Goal: Task Accomplishment & Management: Manage account settings

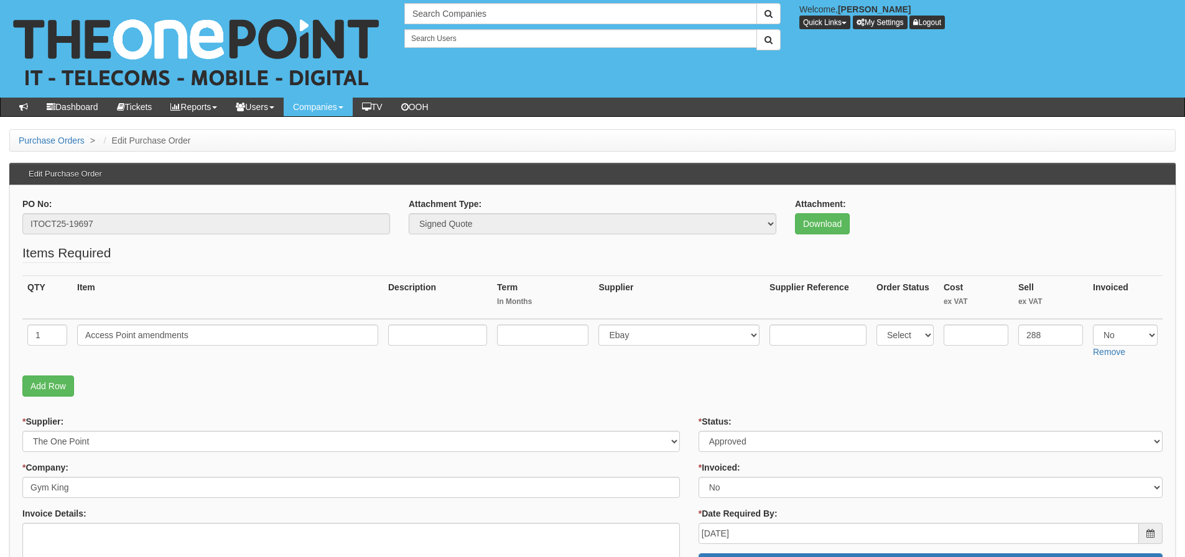
scroll to position [62, 0]
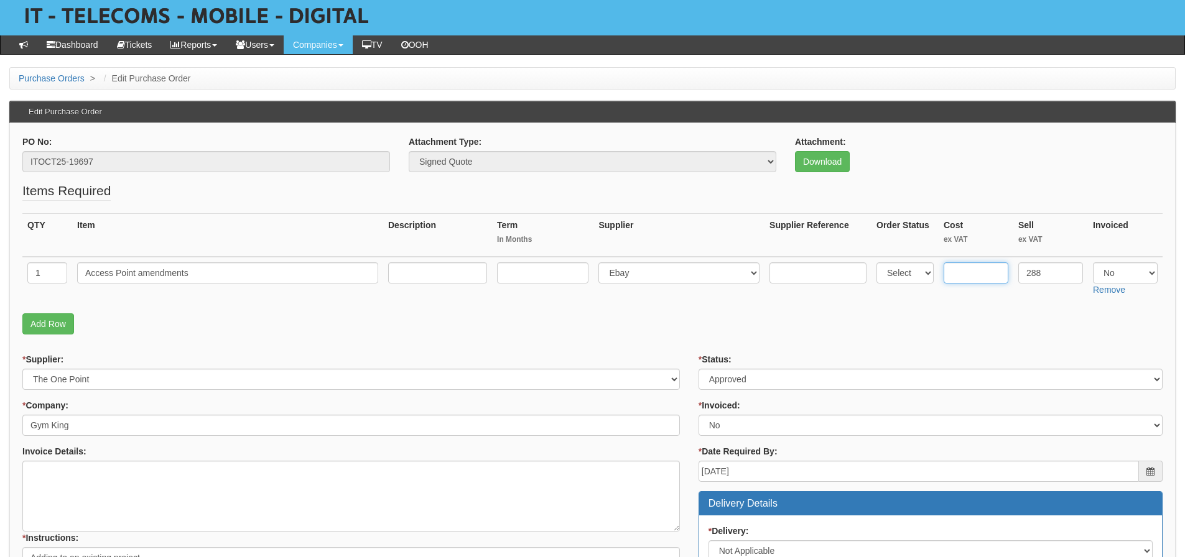
click at [975, 276] on input "text" at bounding box center [975, 272] width 65 height 21
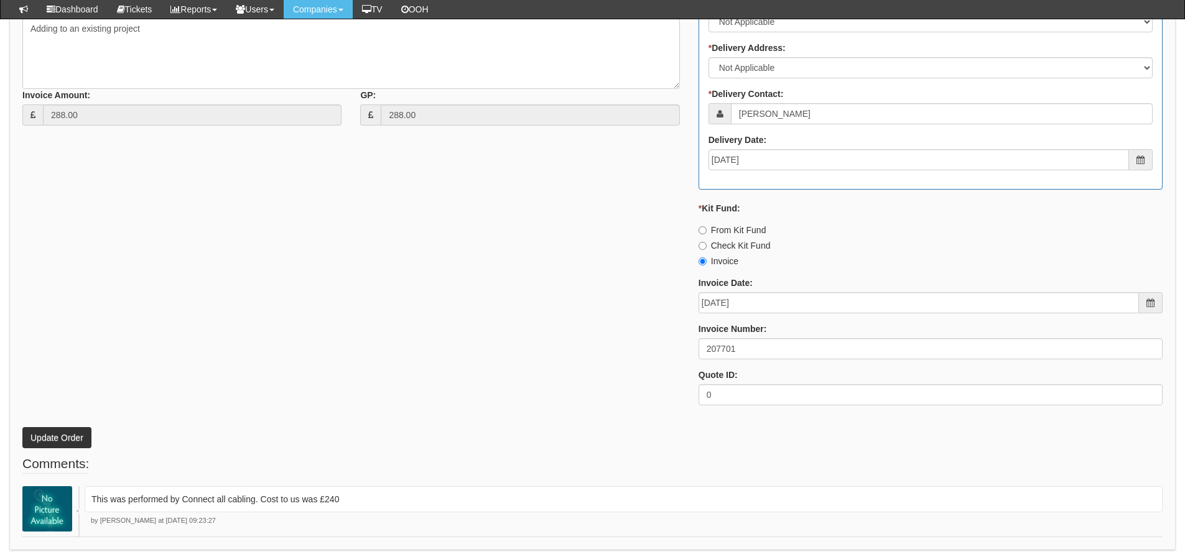
scroll to position [603, 0]
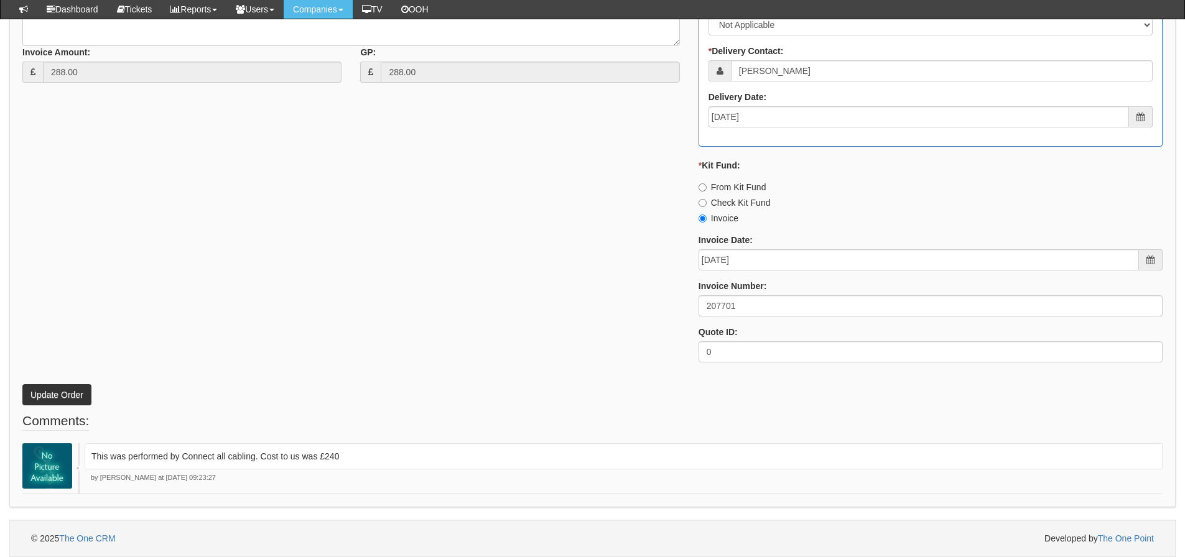
type input "240"
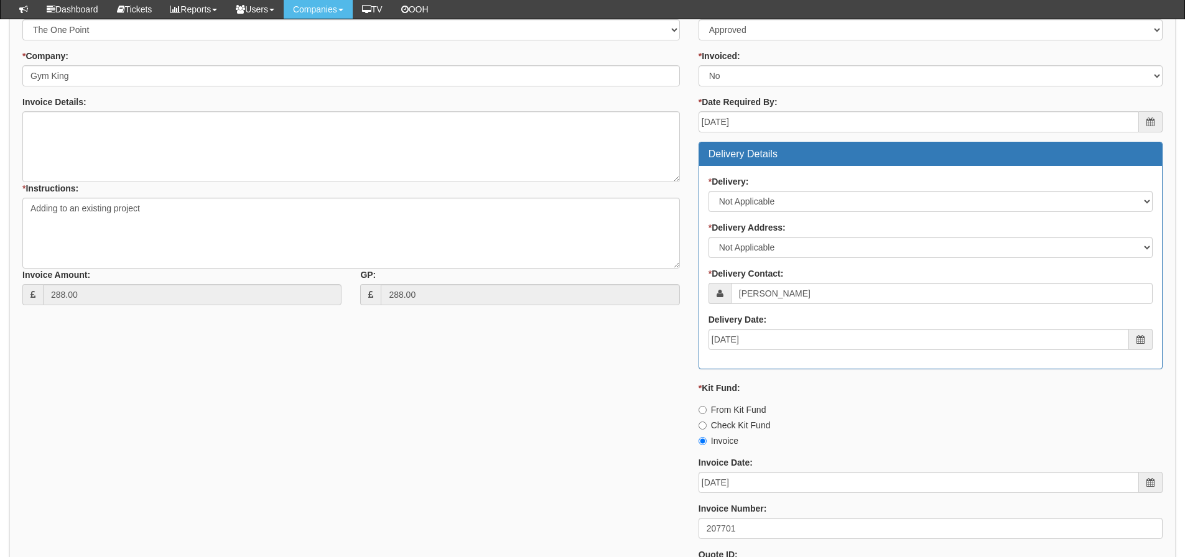
scroll to position [560, 0]
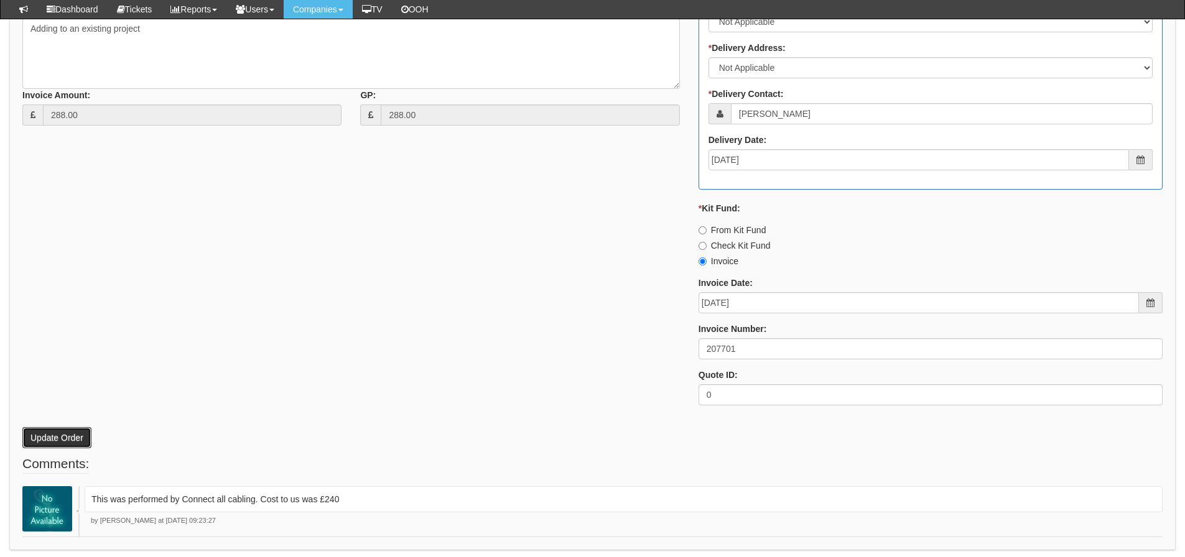
click at [71, 437] on button "Update Order" at bounding box center [56, 437] width 69 height 21
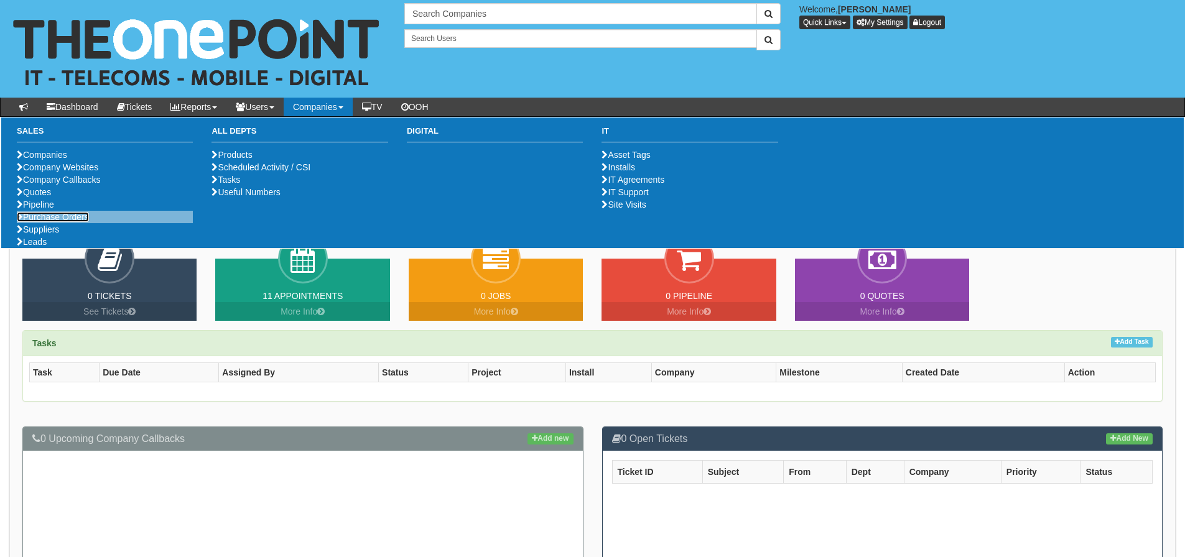
click at [77, 222] on link "Purchase Orders" at bounding box center [53, 217] width 72 height 10
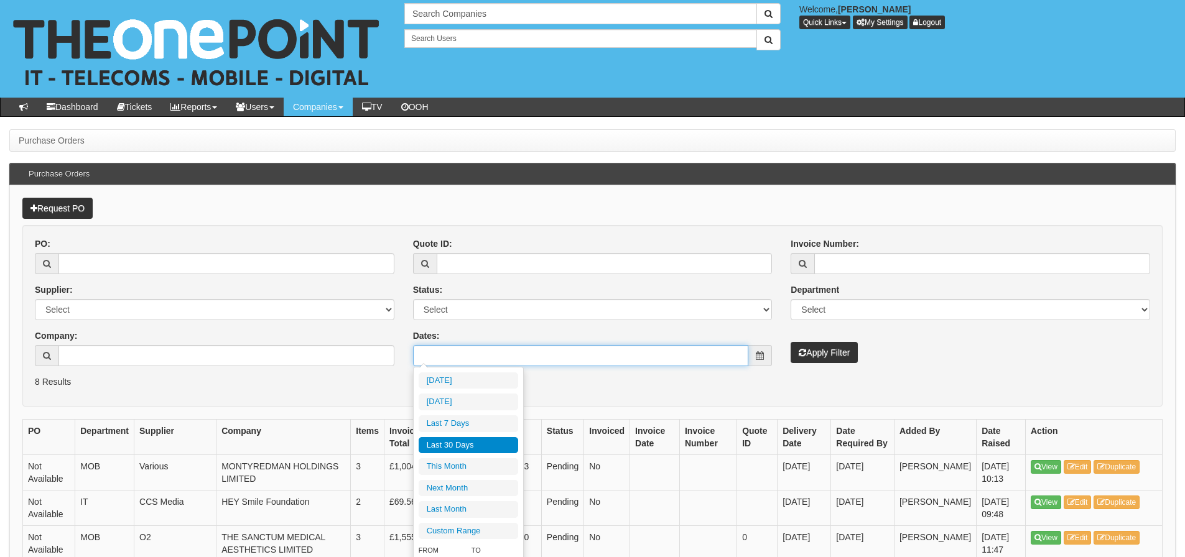
click at [486, 359] on input "Dates:" at bounding box center [581, 355] width 336 height 21
type input "2025-10-09"
type input "[DATE]"
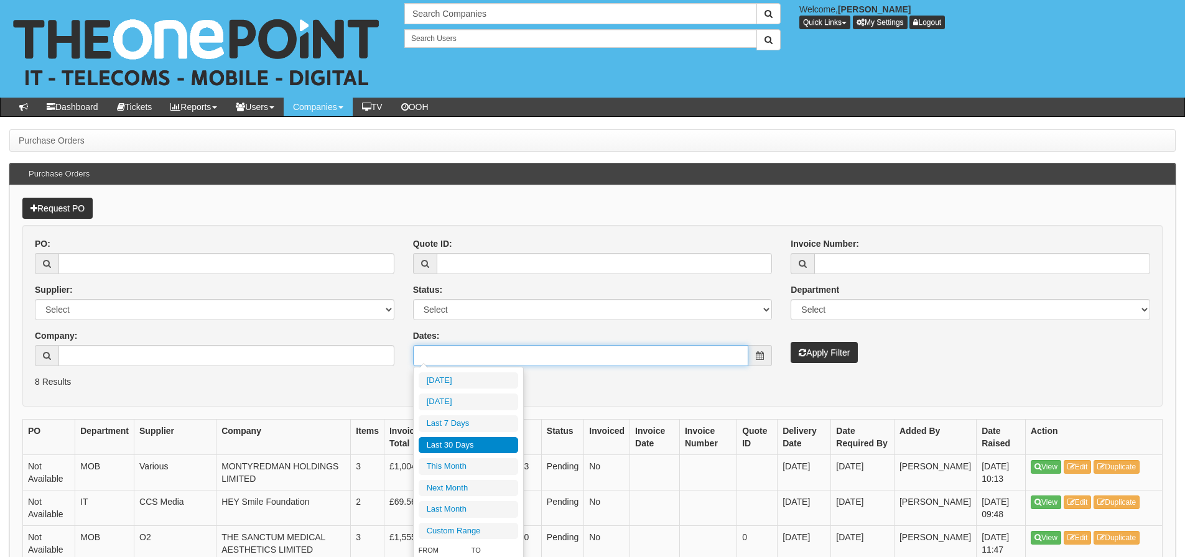
type input "[DATE]"
click at [477, 445] on li "Last 30 Days" at bounding box center [467, 445] width 99 height 17
type input "2025-09-11 - 2025-10-10"
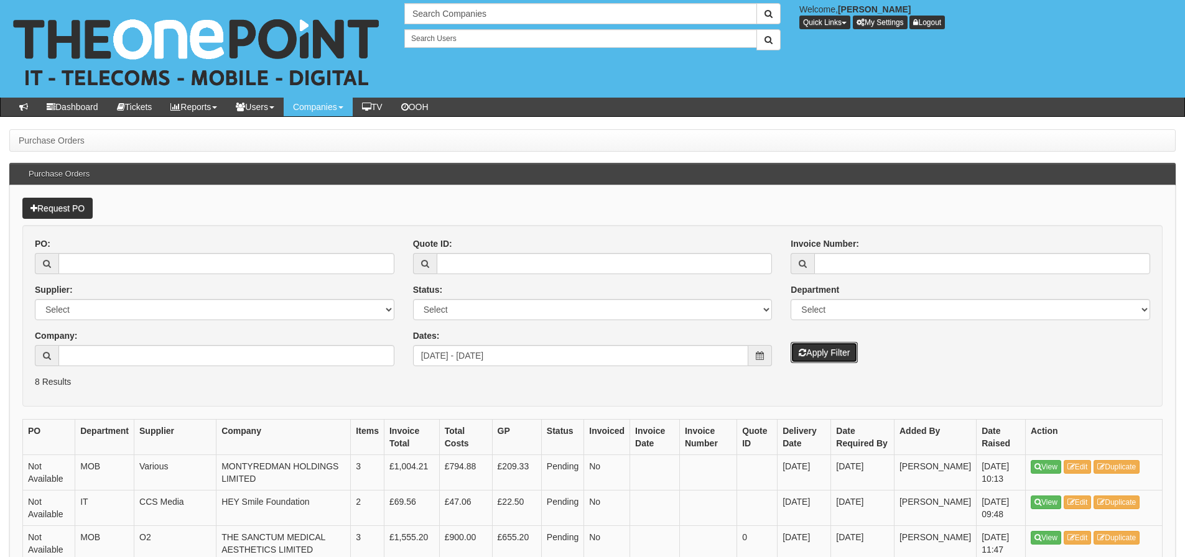
click at [841, 361] on button "Apply Filter" at bounding box center [823, 352] width 67 height 21
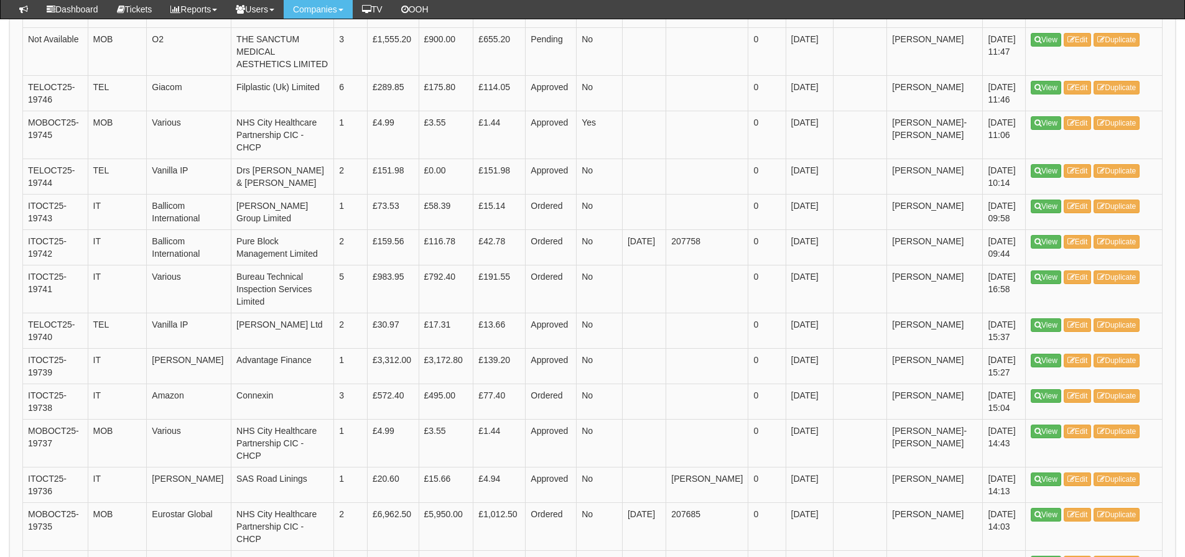
scroll to position [1181, 0]
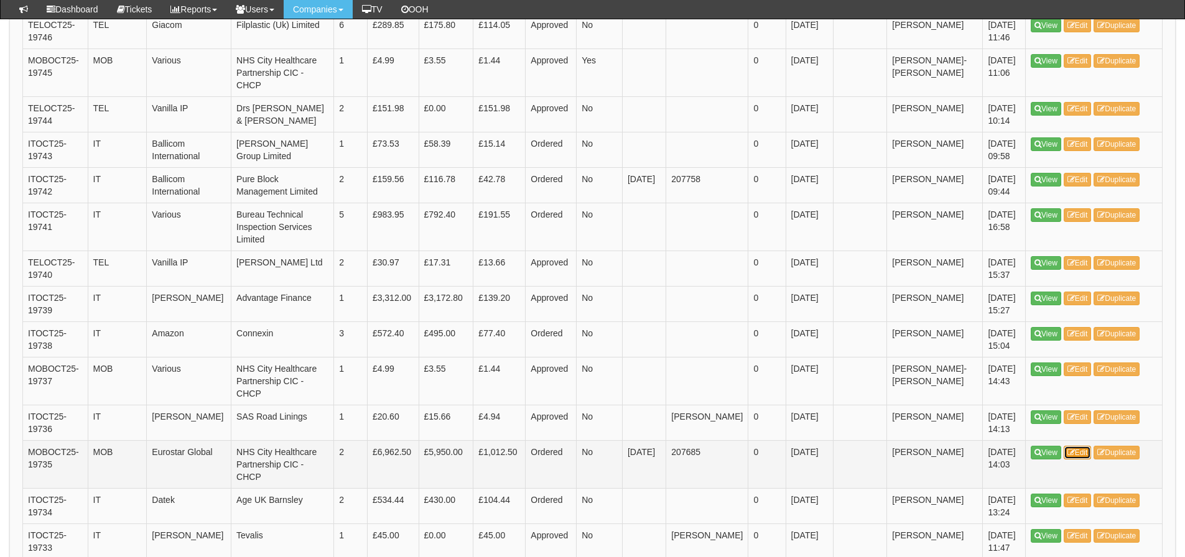
click at [1079, 446] on link "Edit" at bounding box center [1077, 453] width 28 height 14
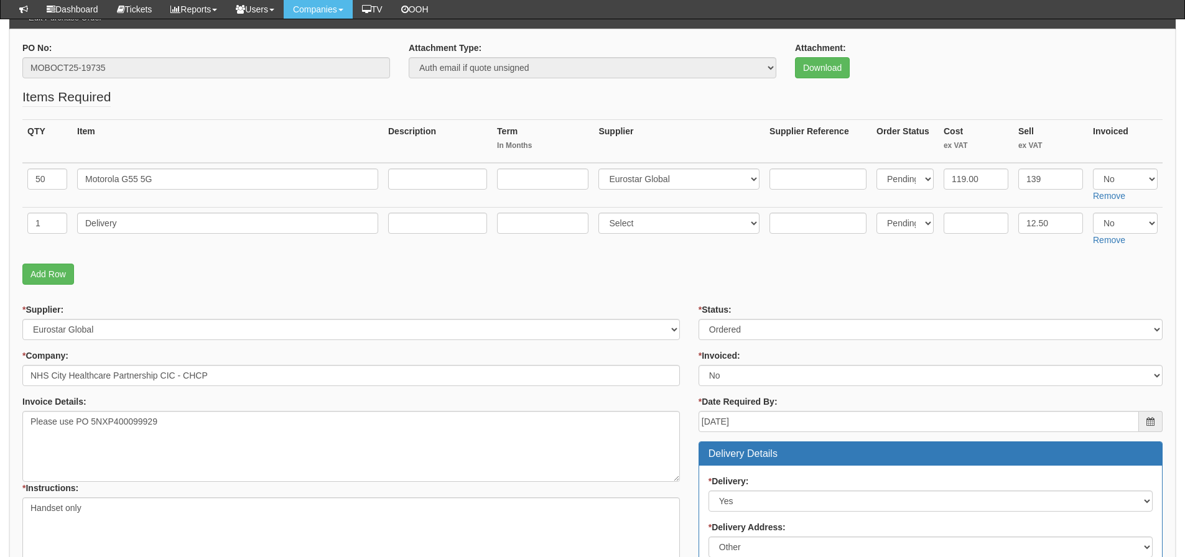
scroll to position [124, 0]
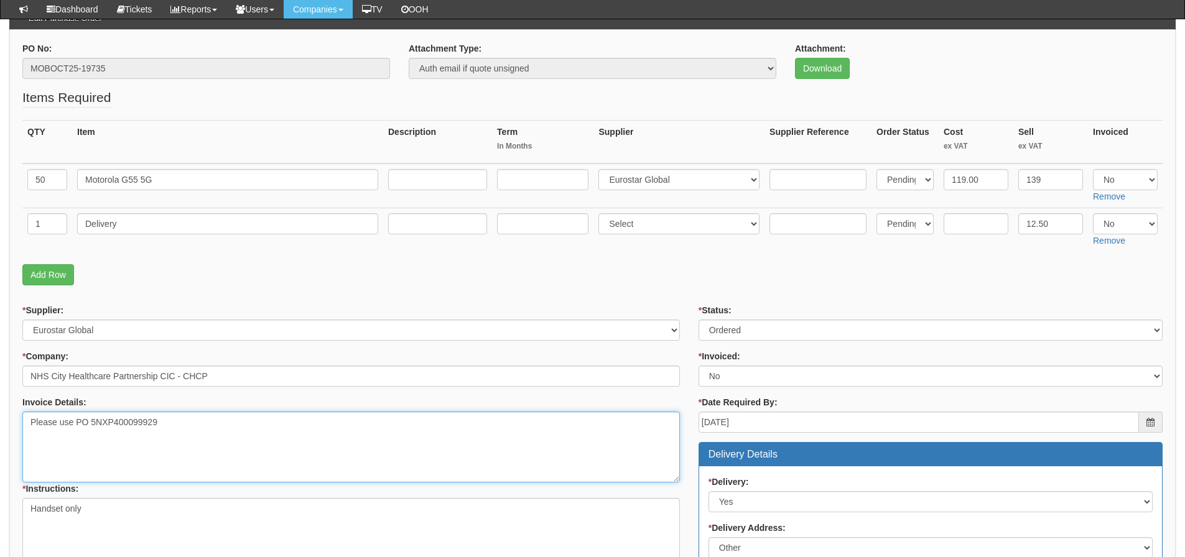
drag, startPoint x: 241, startPoint y: 422, endPoint x: 79, endPoint y: 420, distance: 162.3
click at [79, 420] on textarea "Please use PO 5NXP400099929" at bounding box center [350, 447] width 657 height 71
click at [78, 418] on textarea "Please use PO 5NXP400099929" at bounding box center [350, 447] width 657 height 71
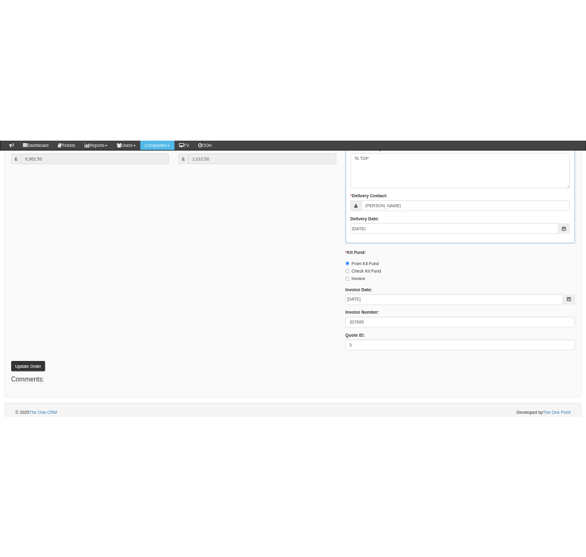
scroll to position [683, 0]
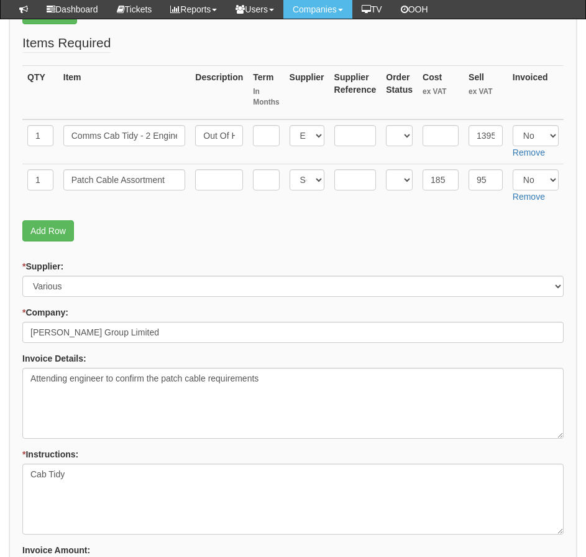
scroll to position [373, 0]
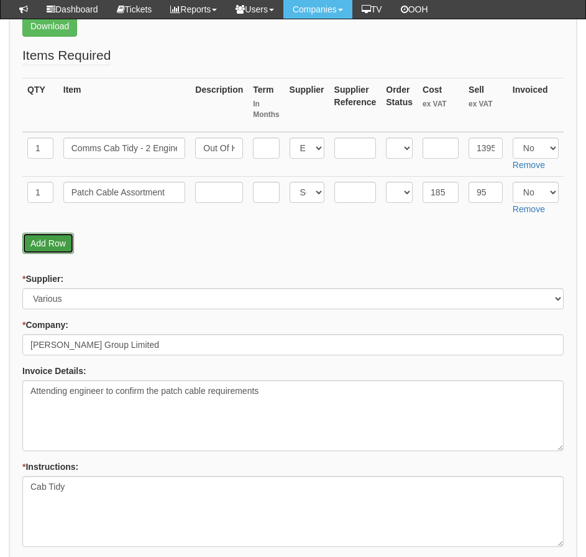
click at [53, 244] on link "Add Row" at bounding box center [48, 243] width 52 height 21
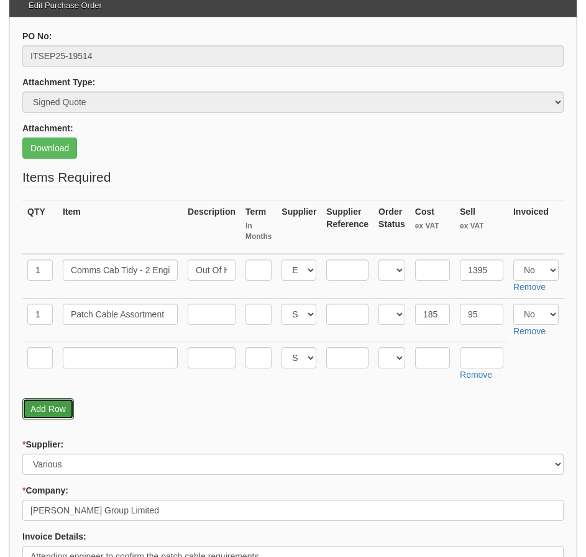
scroll to position [373, 0]
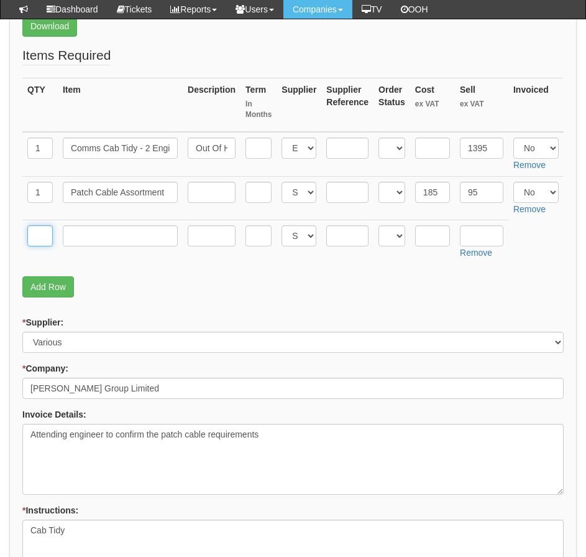
click at [47, 237] on input "text" at bounding box center [39, 235] width 25 height 21
type input "1"
type input "Delivery"
type input "6"
drag, startPoint x: 446, startPoint y: 191, endPoint x: 414, endPoint y: 190, distance: 32.3
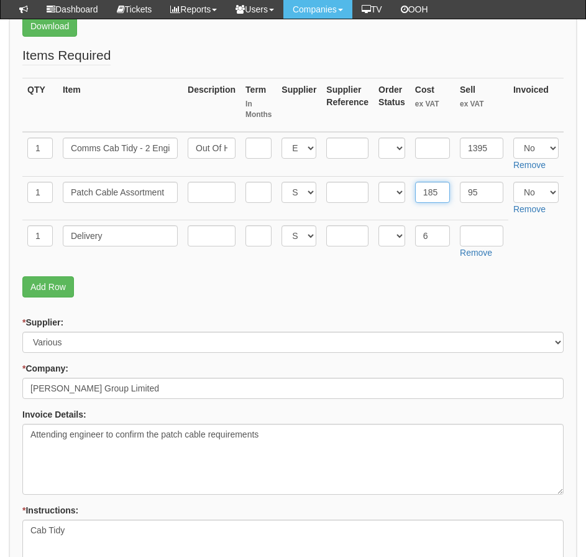
click at [414, 190] on td "185" at bounding box center [432, 198] width 45 height 44
type input "187.2"
click at [415, 286] on p "Add Row" at bounding box center [293, 286] width 542 height 21
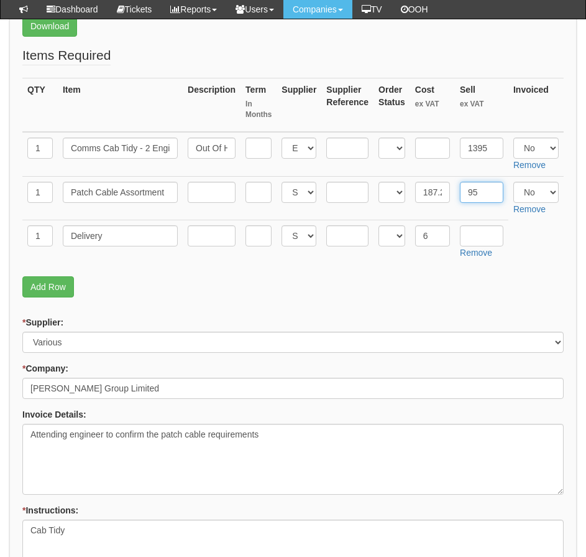
drag, startPoint x: 501, startPoint y: 190, endPoint x: 443, endPoint y: 188, distance: 57.9
click at [443, 188] on tr "1 Patch Cable Assortment Select 123 REG.co.uk 1Password 3 4Gon AA Jones Electri…" at bounding box center [293, 198] width 542 height 44
click at [410, 292] on p "Add Row" at bounding box center [293, 286] width 542 height 21
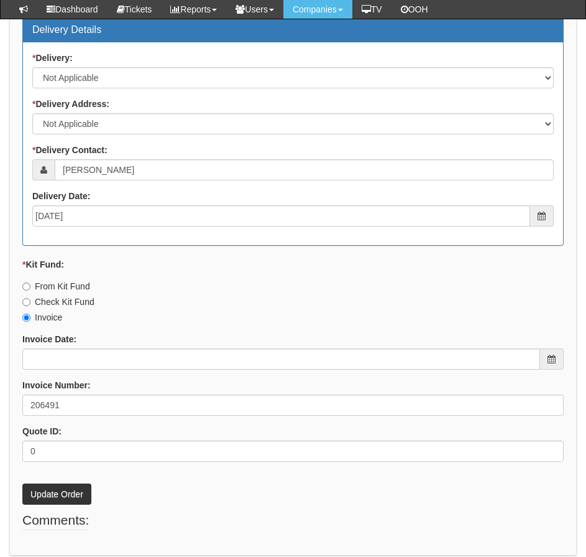
scroll to position [1247, 0]
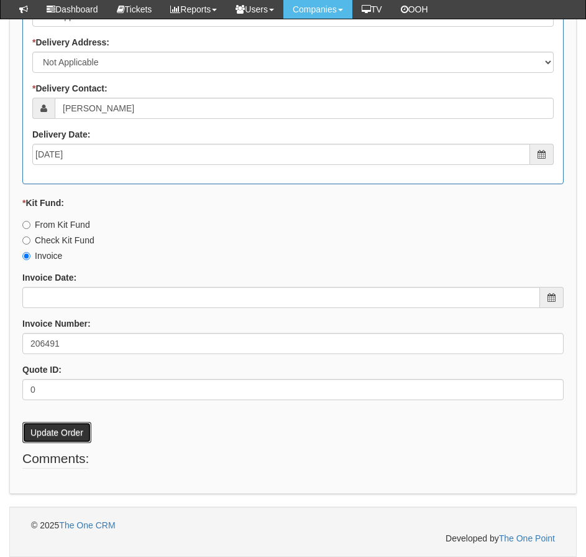
click at [57, 441] on button "Update Order" at bounding box center [56, 432] width 69 height 21
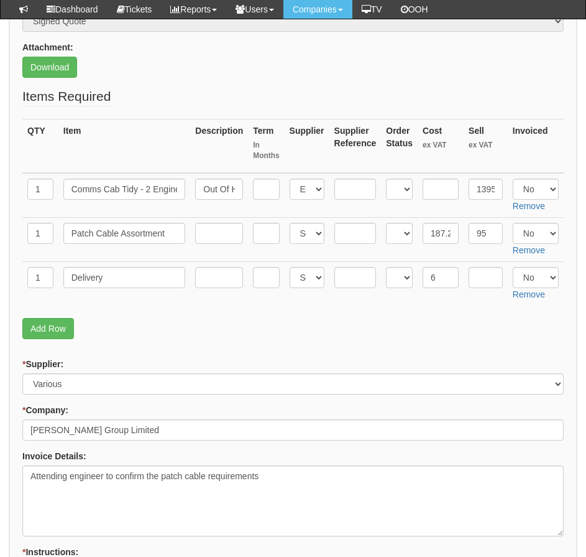
scroll to position [315, 0]
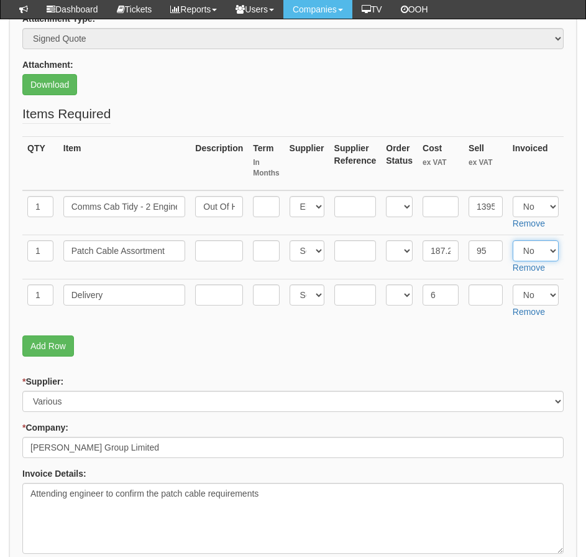
click at [532, 252] on select "Select Yes No N/A" at bounding box center [536, 250] width 46 height 21
select select "Yes"
click at [513, 240] on select "Select Yes No N/A" at bounding box center [536, 250] width 46 height 21
drag, startPoint x: 532, startPoint y: 289, endPoint x: 532, endPoint y: 302, distance: 13.1
click at [532, 289] on select "Select Yes No N/A" at bounding box center [536, 294] width 46 height 21
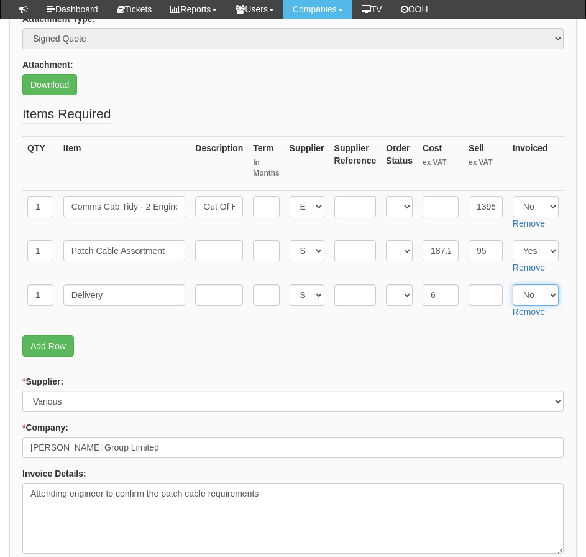
select select "Yes"
click at [513, 284] on select "Select Yes No N/A" at bounding box center [536, 294] width 46 height 21
click at [496, 354] on p "Add Row" at bounding box center [293, 345] width 542 height 21
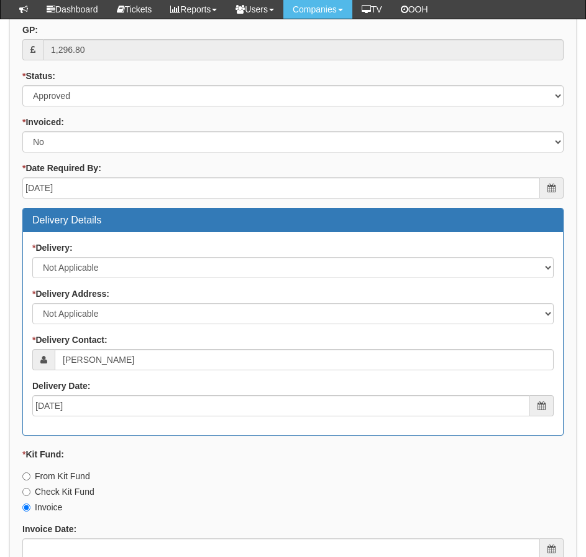
scroll to position [1247, 0]
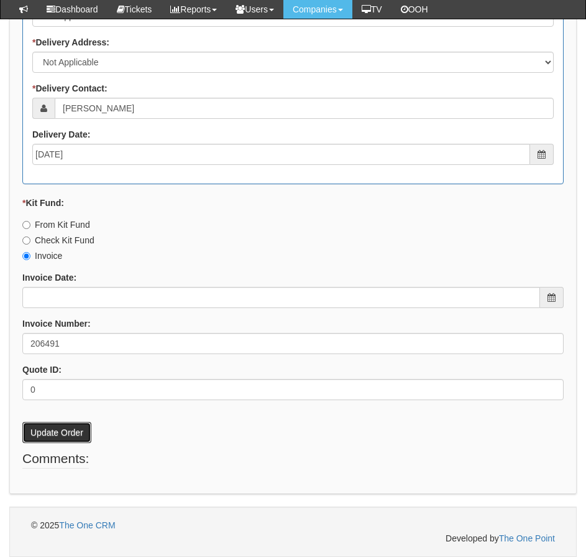
click at [45, 439] on button "Update Order" at bounding box center [56, 432] width 69 height 21
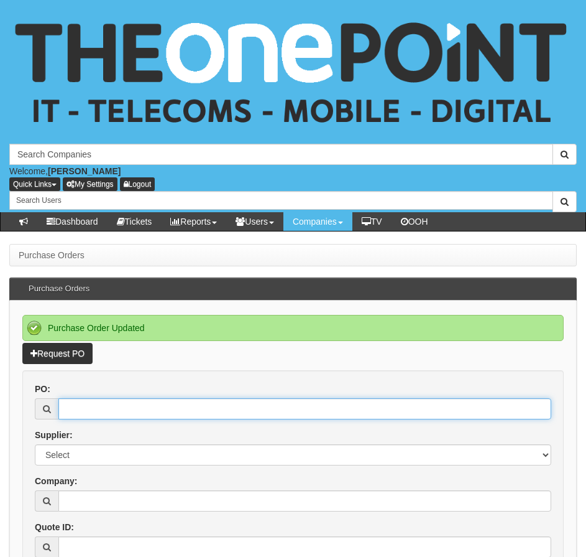
click at [114, 402] on input "PO:" at bounding box center [304, 408] width 493 height 21
type input "19743"
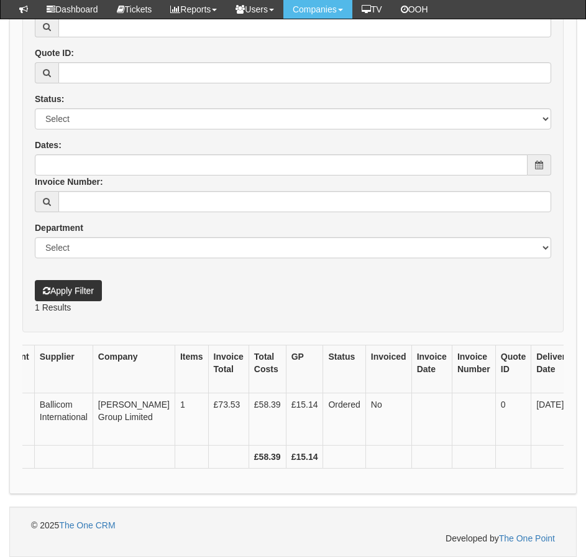
scroll to position [0, 261]
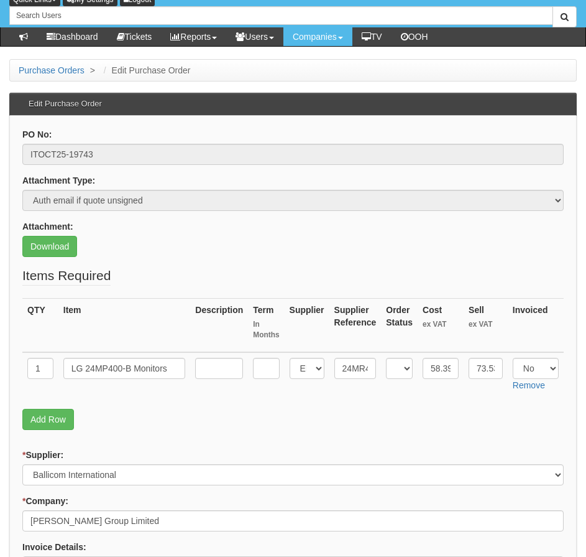
scroll to position [247, 0]
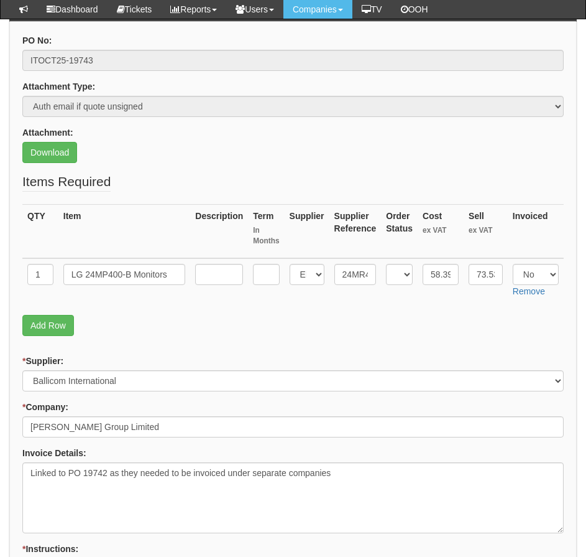
click at [438, 340] on fieldset "Items Required QTY Item Description Term In Months Supplier Supplier Reference …" at bounding box center [293, 257] width 542 height 170
click at [400, 331] on p "Add Row" at bounding box center [293, 325] width 542 height 21
click at [39, 333] on link "Add Row" at bounding box center [48, 325] width 52 height 21
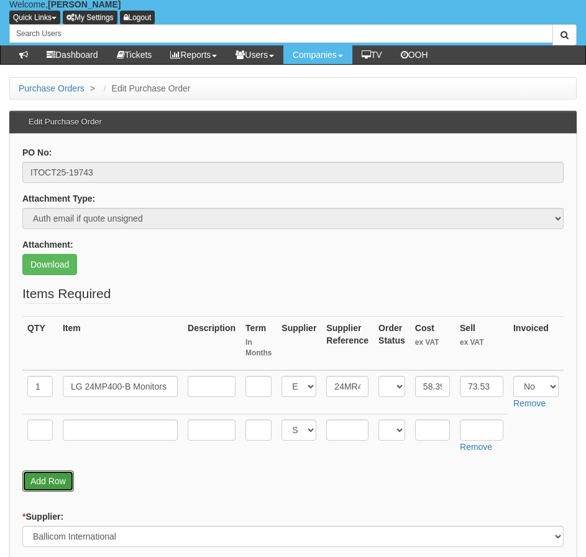
scroll to position [187, 0]
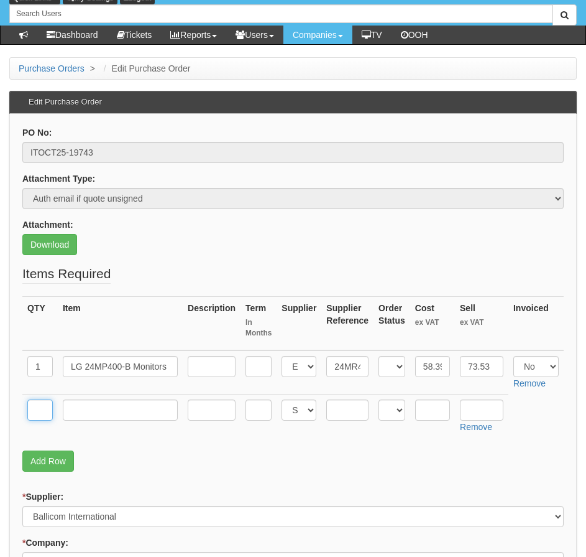
click at [36, 417] on input "text" at bounding box center [39, 409] width 25 height 21
type input "1"
type input "Delivery"
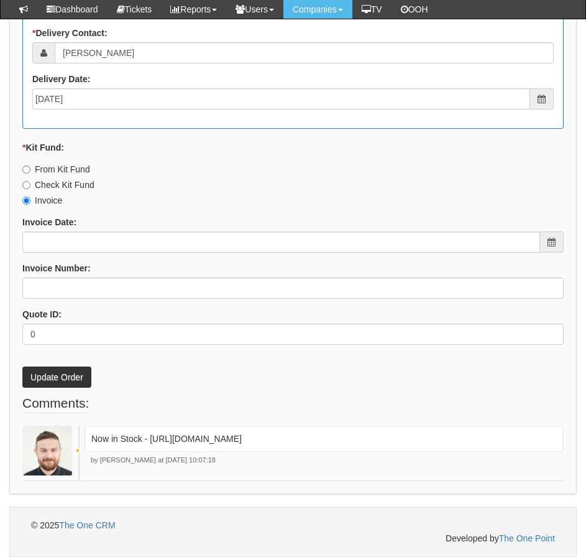
scroll to position [1356, 0]
type input "5"
click at [46, 383] on button "Update Order" at bounding box center [56, 376] width 69 height 21
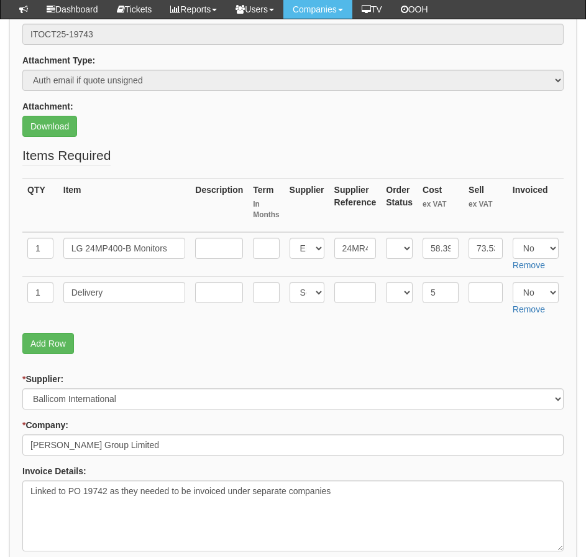
scroll to position [238, 0]
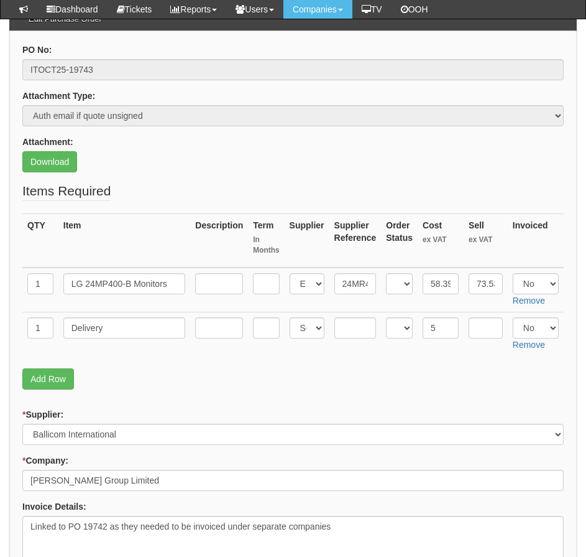
click at [536, 267] on td "Select Yes No N/A Remove" at bounding box center [536, 289] width 56 height 45
click at [534, 289] on select "Select Yes No N/A" at bounding box center [536, 283] width 46 height 21
select select "Yes"
click at [513, 273] on select "Select Yes No N/A" at bounding box center [536, 283] width 46 height 21
drag, startPoint x: 532, startPoint y: 321, endPoint x: 541, endPoint y: 336, distance: 17.1
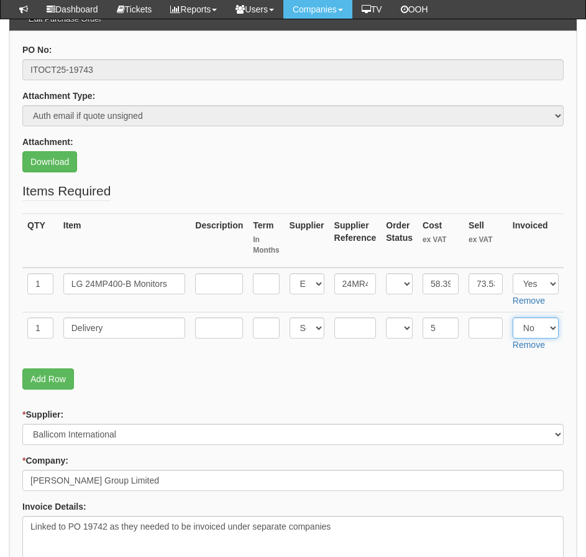
click at [532, 321] on select "Select Yes No N/A" at bounding box center [536, 327] width 46 height 21
select select "Yes"
click at [513, 317] on select "Select Yes No N/A" at bounding box center [536, 327] width 46 height 21
click at [507, 389] on fieldset "Items Required QTY Item Description Term In Months Supplier Supplier Reference …" at bounding box center [293, 289] width 542 height 214
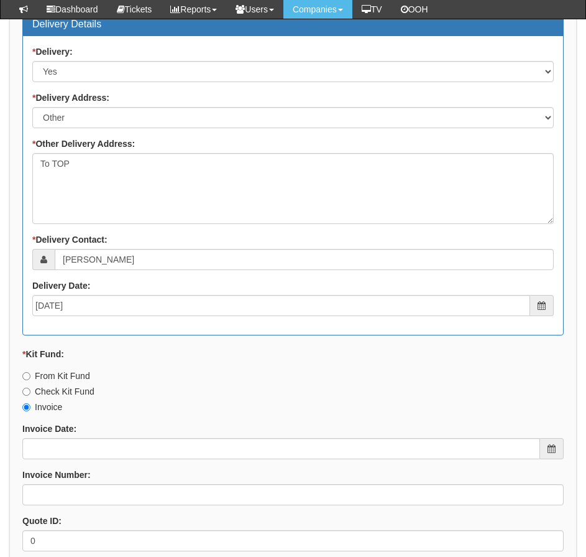
scroll to position [1356, 0]
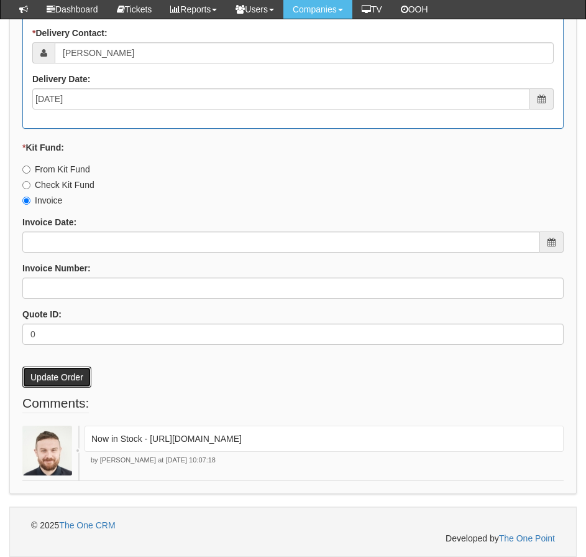
click at [52, 374] on button "Update Order" at bounding box center [56, 376] width 69 height 21
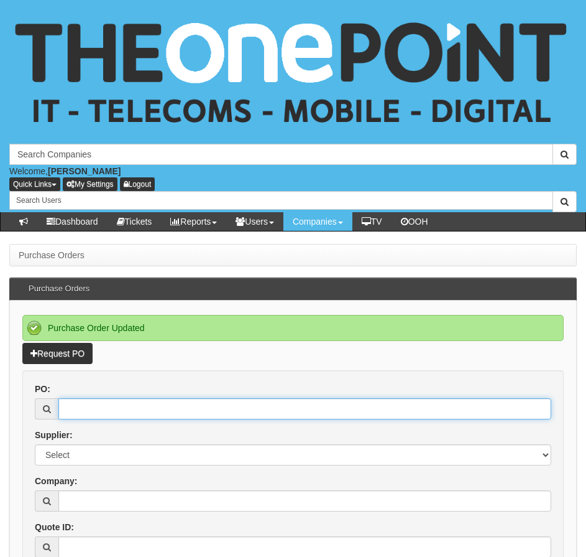
click at [115, 413] on input "PO:" at bounding box center [304, 408] width 493 height 21
type input "19742"
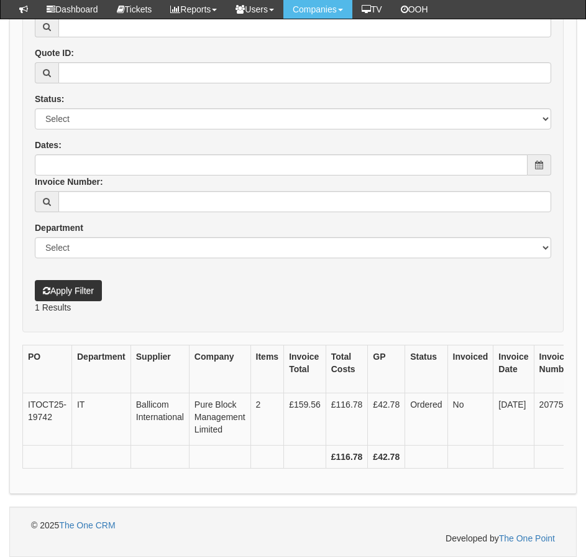
scroll to position [0, 277]
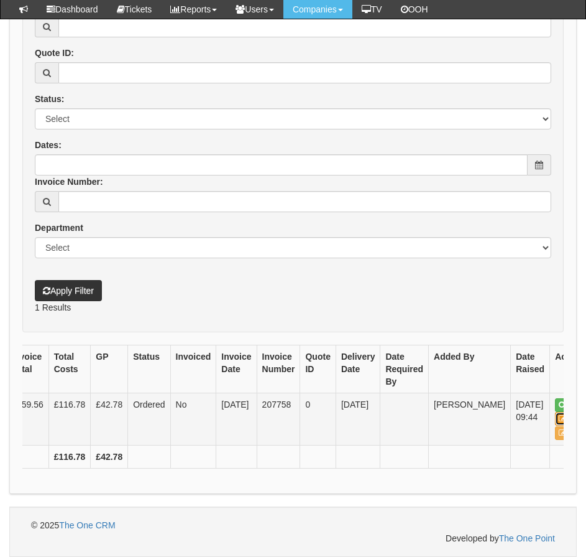
click at [555, 412] on link "Edit" at bounding box center [569, 419] width 28 height 14
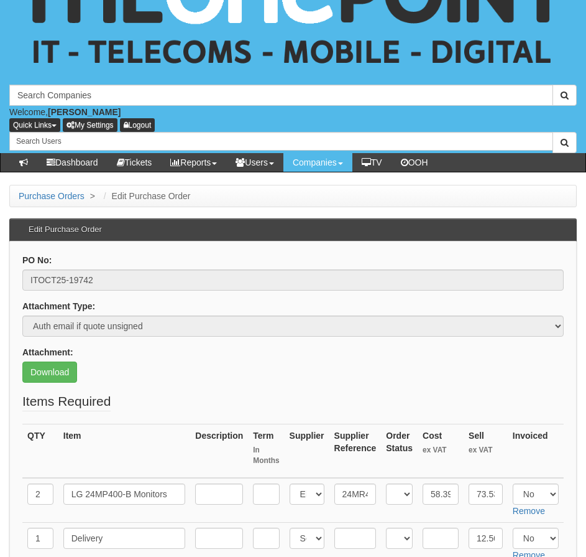
scroll to position [247, 0]
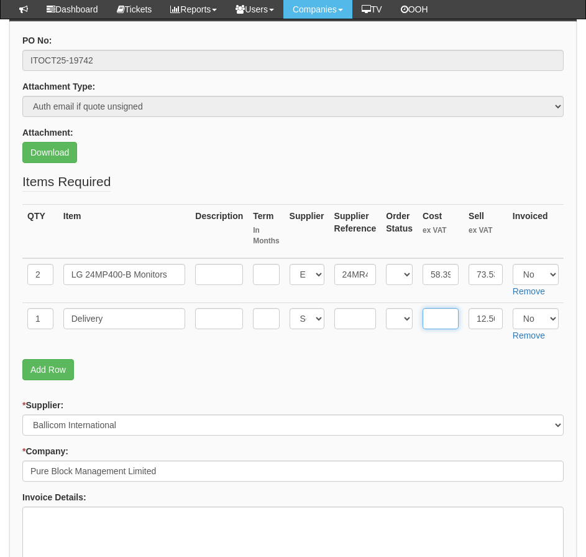
click at [432, 312] on input "text" at bounding box center [441, 318] width 36 height 21
type input "5"
click at [526, 264] on select "Select Yes No N/A" at bounding box center [536, 274] width 46 height 21
select select "Yes"
click at [513, 264] on select "Select Yes No N/A" at bounding box center [536, 274] width 46 height 21
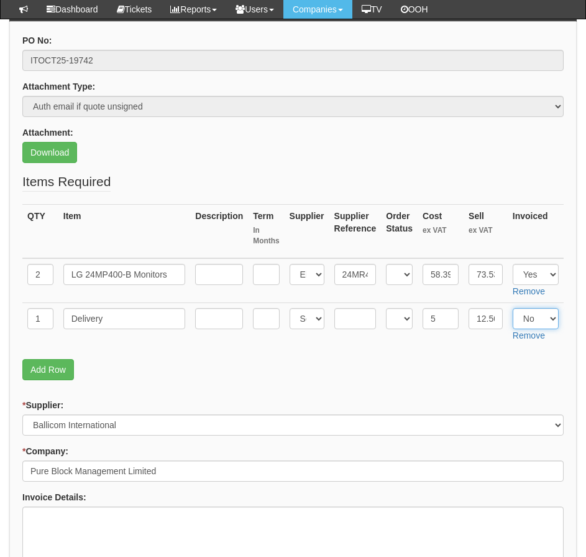
click at [528, 314] on select "Select Yes No N/A" at bounding box center [536, 318] width 46 height 21
select select "Yes"
click at [513, 308] on select "Select Yes No N/A" at bounding box center [536, 318] width 46 height 21
click at [420, 361] on p "Add Row" at bounding box center [293, 369] width 542 height 21
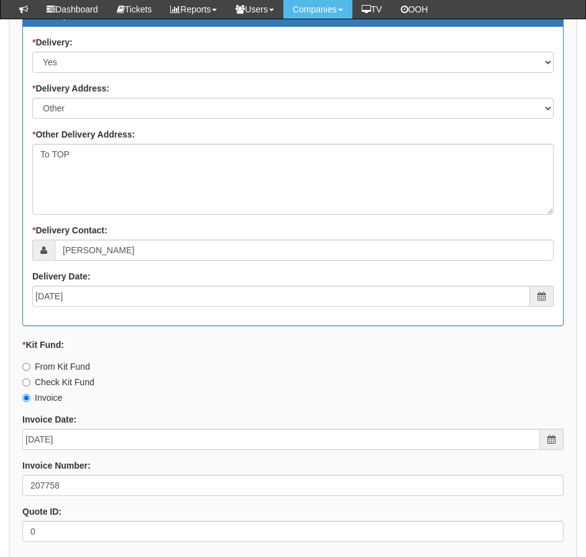
scroll to position [1356, 0]
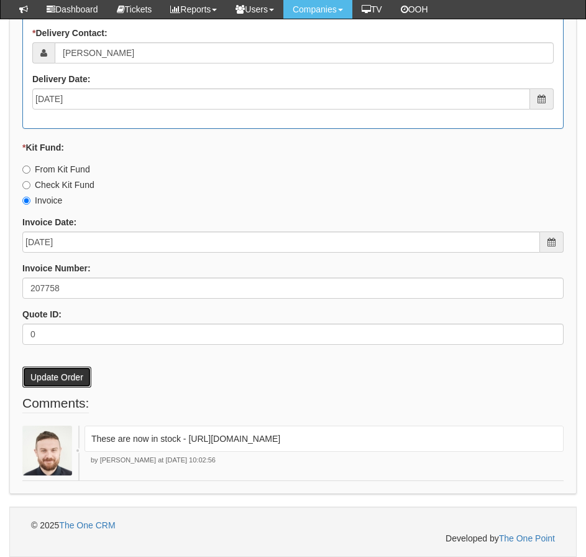
click at [73, 381] on button "Update Order" at bounding box center [56, 376] width 69 height 21
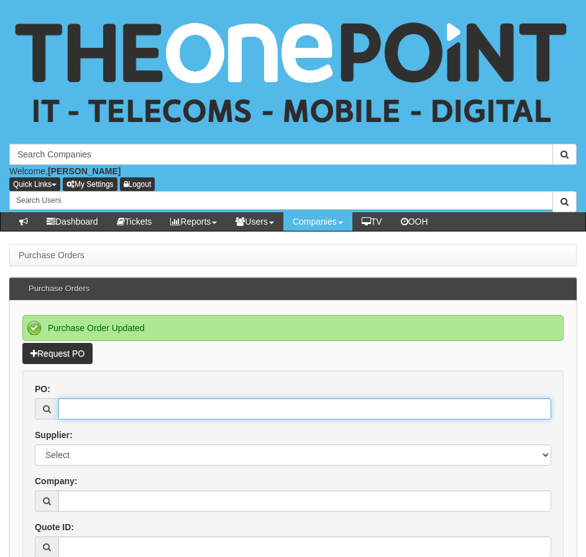
click at [106, 415] on input "PO:" at bounding box center [304, 408] width 493 height 21
type input "19666"
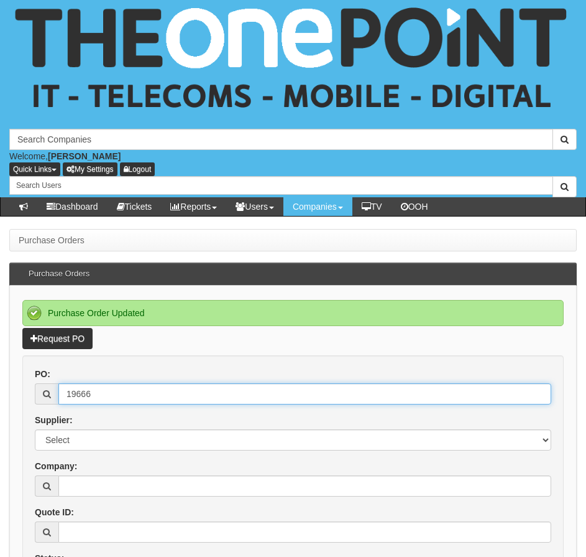
scroll to position [62, 0]
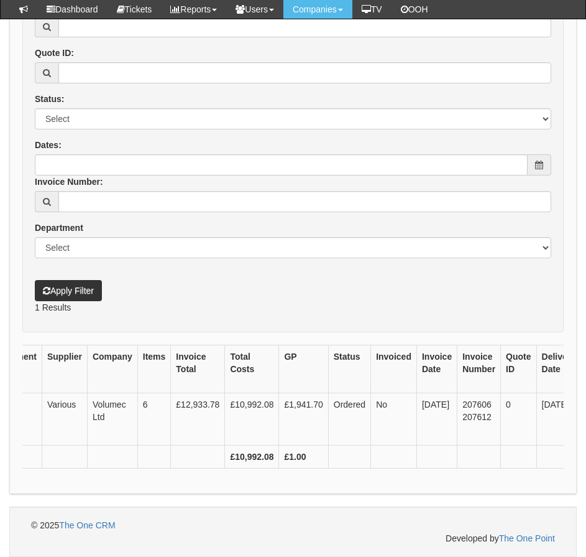
scroll to position [0, 302]
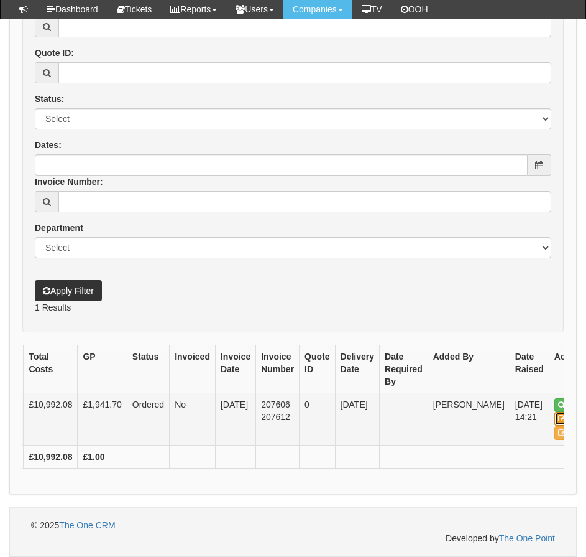
click at [555, 412] on link "Edit" at bounding box center [569, 419] width 28 height 14
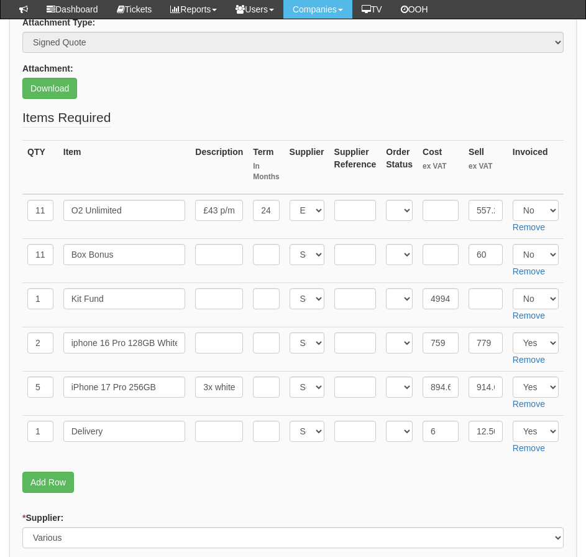
scroll to position [309, 0]
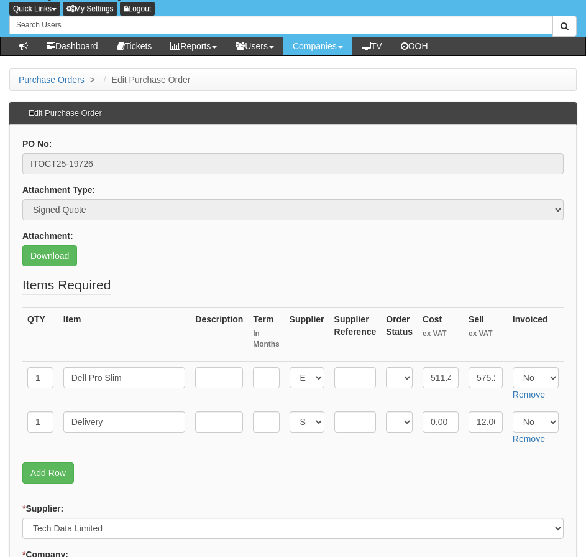
scroll to position [185, 0]
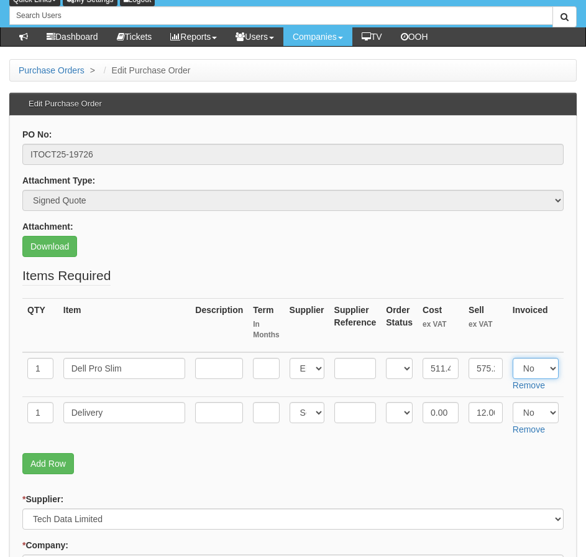
click at [520, 365] on select "Select Yes No N/A" at bounding box center [536, 368] width 46 height 21
select select "Yes"
click at [513, 358] on select "Select Yes No N/A" at bounding box center [536, 368] width 46 height 21
click at [540, 408] on select "Select Yes No N/A" at bounding box center [536, 412] width 46 height 21
select select "Yes"
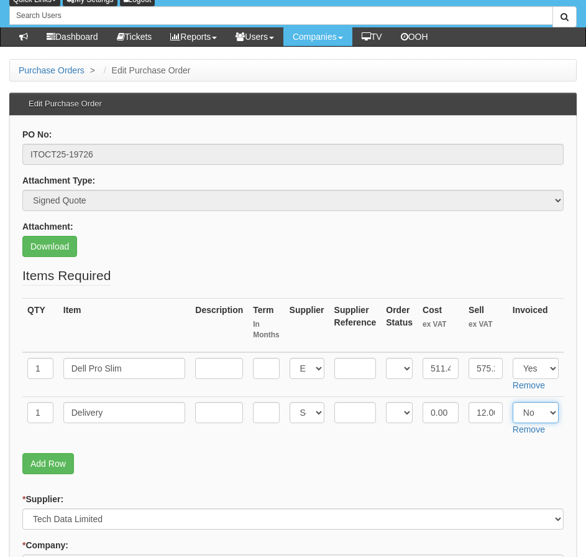
click at [513, 402] on select "Select Yes No N/A" at bounding box center [536, 412] width 46 height 21
drag, startPoint x: 392, startPoint y: 439, endPoint x: 382, endPoint y: 433, distance: 11.7
click at [390, 439] on td "Select Back Order Delivered N/A Ordered Pending" at bounding box center [399, 418] width 37 height 44
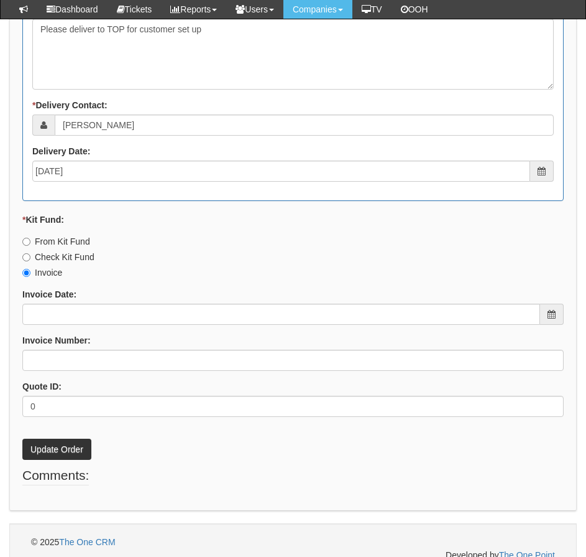
scroll to position [1298, 0]
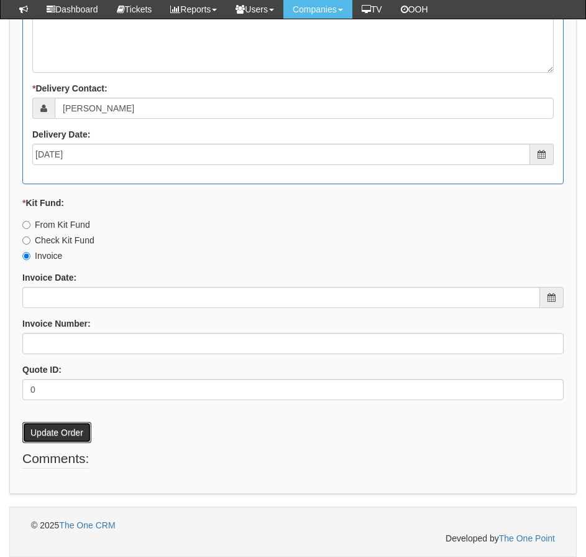
click at [50, 427] on button "Update Order" at bounding box center [56, 432] width 69 height 21
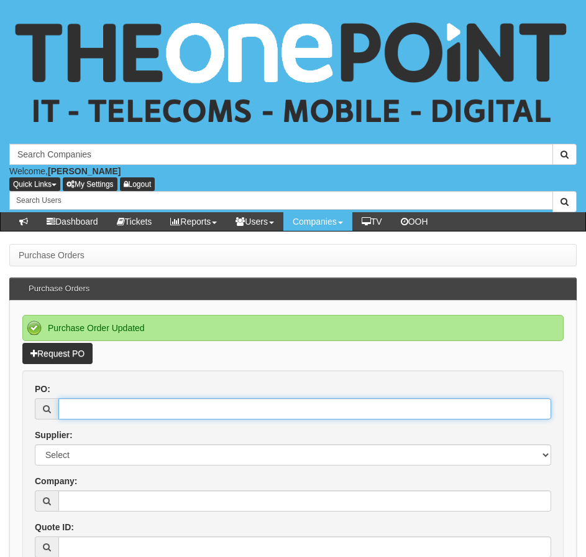
click at [123, 400] on input "PO:" at bounding box center [304, 408] width 493 height 21
type input "19741"
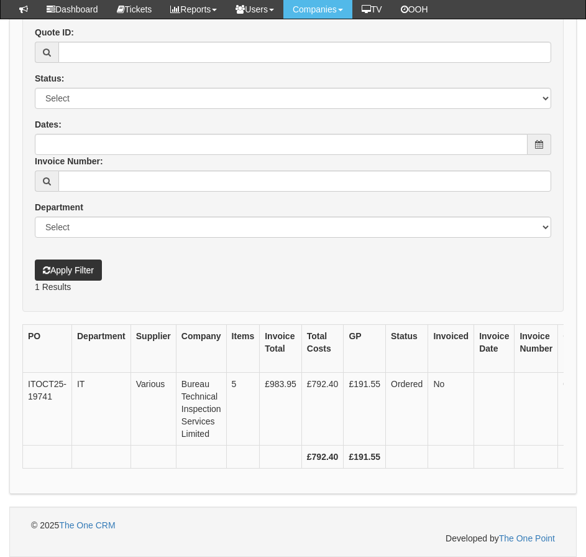
scroll to position [442, 0]
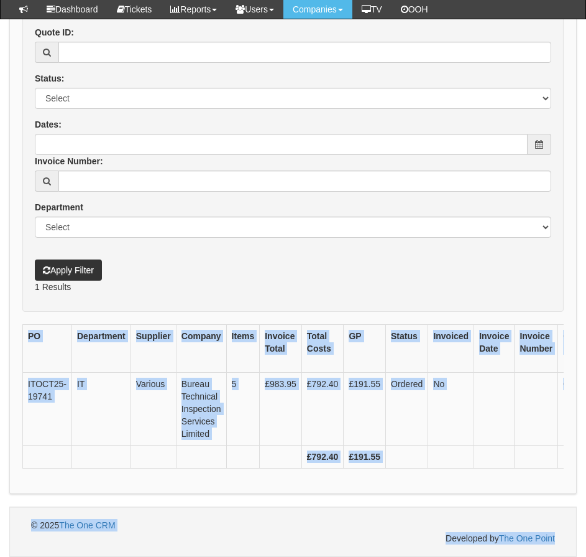
drag, startPoint x: 131, startPoint y: 471, endPoint x: 479, endPoint y: 553, distance: 358.5
click at [494, 556] on html "× Send Email × Add Appointment × Create Ticket × Create Proactive Activity × Ad…" at bounding box center [293, 61] width 586 height 989
click at [289, 501] on div "Purchase Orders Purchase Orders Request PO PO: 19741 Supplier: Select 123 [DOMA…" at bounding box center [293, 167] width 586 height 777
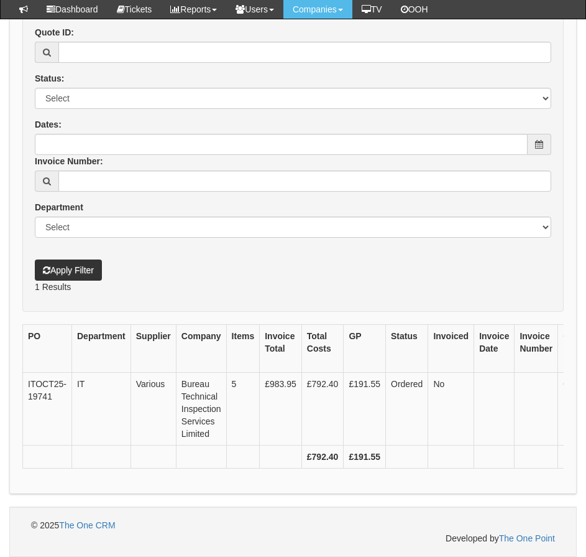
scroll to position [0, 259]
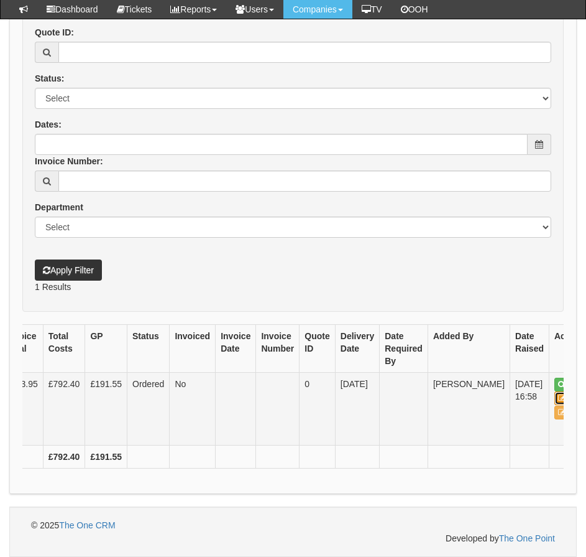
click at [555, 391] on link "Edit" at bounding box center [569, 398] width 28 height 14
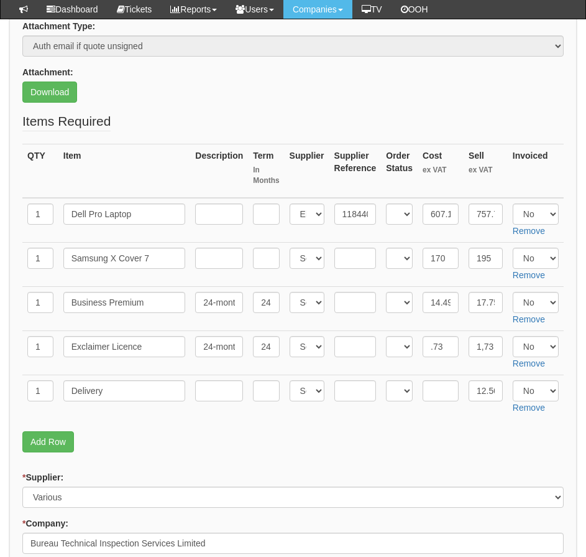
scroll to position [309, 0]
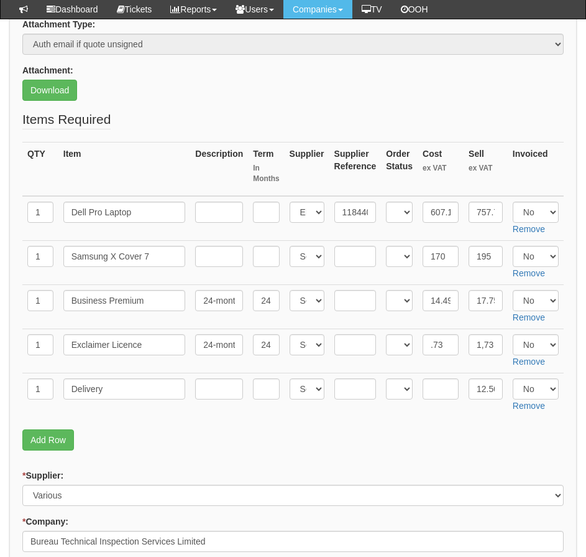
click at [152, 451] on fieldset "Items Required QTY Item Description Term In Months Supplier Supplier Reference …" at bounding box center [293, 283] width 542 height 346
click at [153, 451] on fieldset "Items Required QTY Item Description Term In Months Supplier Supplier Reference …" at bounding box center [293, 283] width 542 height 346
click at [541, 212] on select "Select Yes No N/A" at bounding box center [536, 211] width 46 height 21
select select "Yes"
click at [513, 201] on select "Select Yes No N/A" at bounding box center [536, 211] width 46 height 21
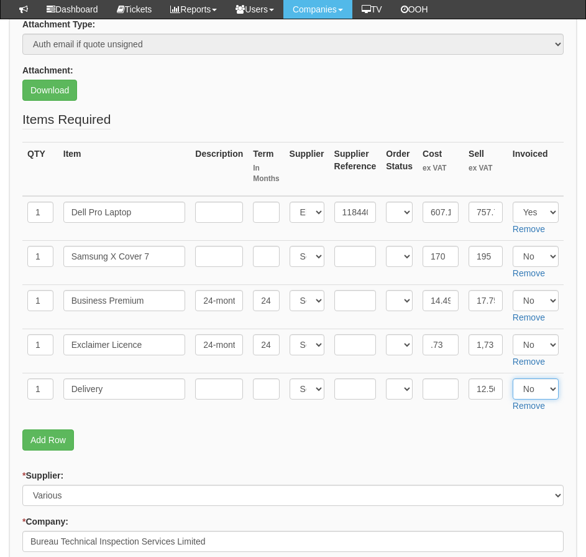
click at [532, 382] on select "Select Yes No N/A" at bounding box center [536, 388] width 46 height 21
select select "Yes"
click at [513, 378] on select "Select Yes No N/A" at bounding box center [536, 388] width 46 height 21
click at [481, 422] on fieldset "Items Required QTY Item Description Term In Months Supplier Supplier Reference …" at bounding box center [293, 283] width 542 height 346
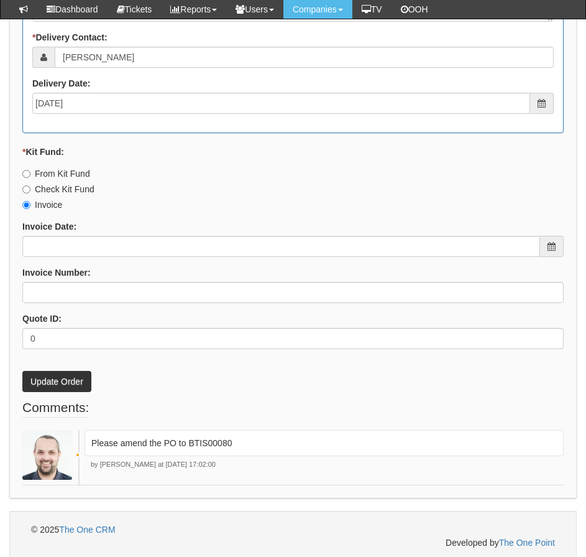
scroll to position [1486, 0]
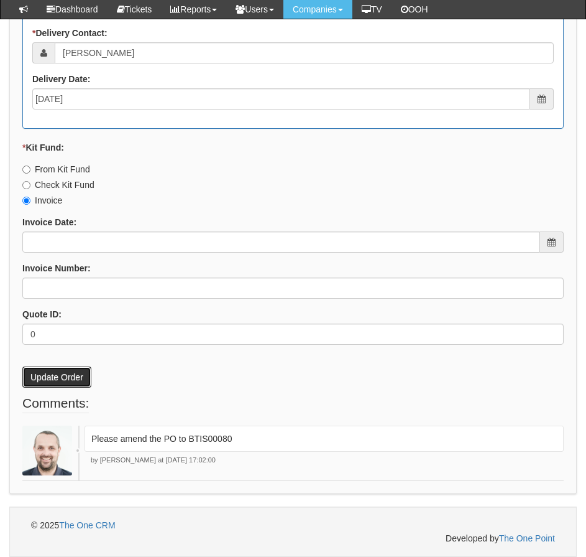
click at [80, 378] on button "Update Order" at bounding box center [56, 376] width 69 height 21
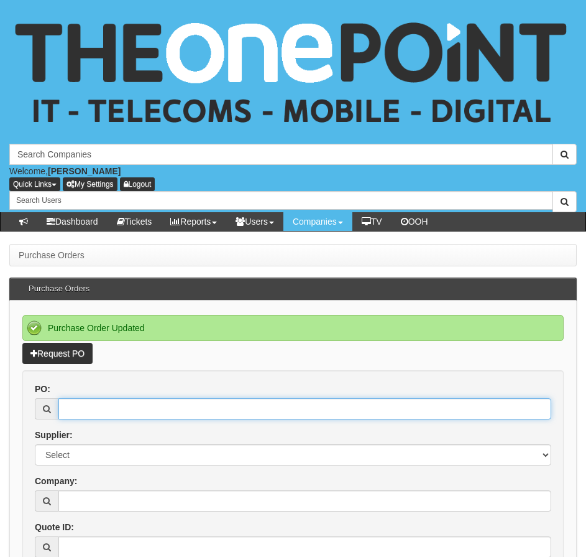
click at [79, 416] on input "PO:" at bounding box center [304, 408] width 493 height 21
type input "19750"
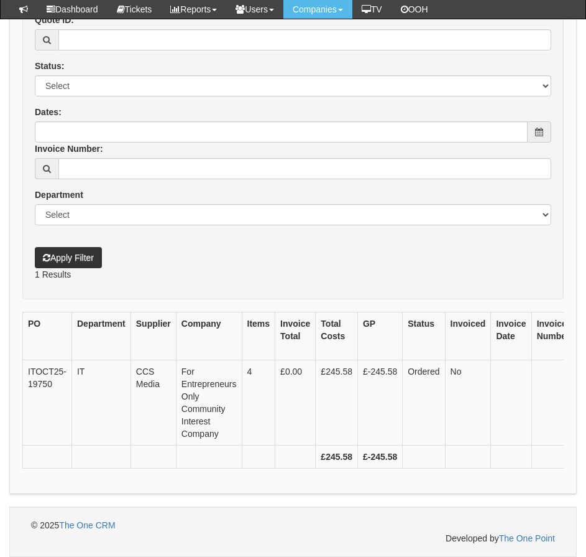
scroll to position [0, 275]
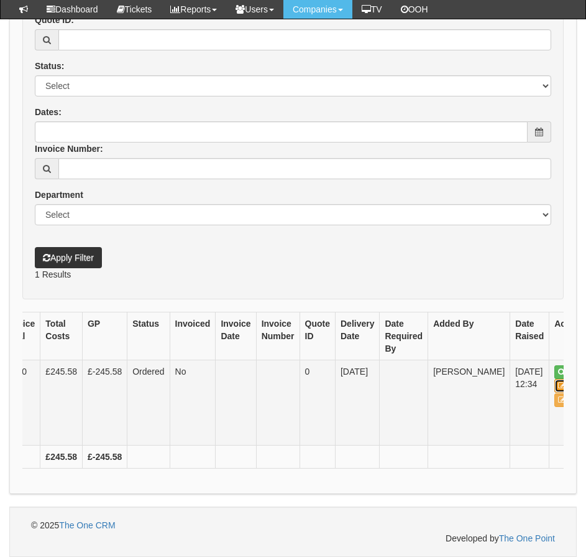
click at [558, 382] on icon at bounding box center [561, 385] width 7 height 7
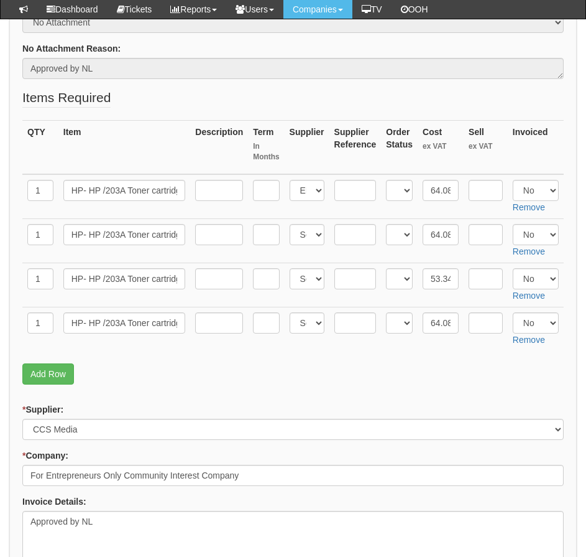
scroll to position [330, 0]
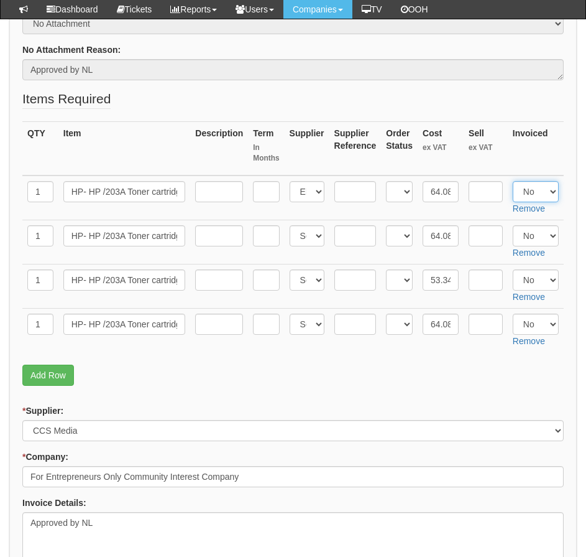
click at [524, 193] on select "Select Yes No N/A" at bounding box center [536, 191] width 46 height 21
select select "Yes"
click at [513, 181] on select "Select Yes No N/A" at bounding box center [536, 191] width 46 height 21
click at [530, 230] on select "Select Yes No N/A" at bounding box center [536, 235] width 46 height 21
select select "Yes"
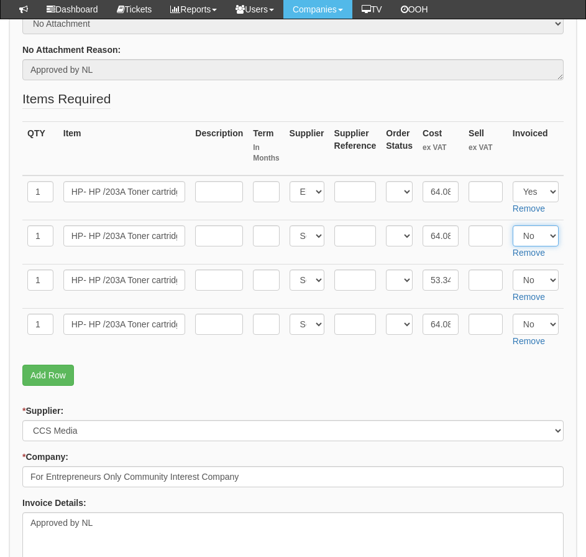
click at [513, 225] on select "Select Yes No N/A" at bounding box center [536, 235] width 46 height 21
click at [525, 279] on select "Select Yes No N/A" at bounding box center [536, 279] width 46 height 21
select select "Yes"
click at [513, 269] on select "Select Yes No N/A" at bounding box center [536, 279] width 46 height 21
drag, startPoint x: 535, startPoint y: 325, endPoint x: 534, endPoint y: 333, distance: 7.6
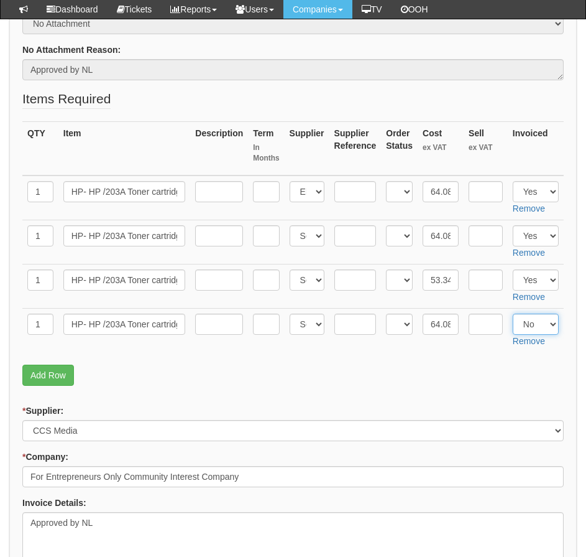
click at [535, 325] on select "Select Yes No N/A" at bounding box center [536, 323] width 46 height 21
select select "Yes"
click at [513, 313] on select "Select Yes No N/A" at bounding box center [536, 323] width 46 height 21
click at [449, 374] on p "Add Row" at bounding box center [293, 374] width 542 height 21
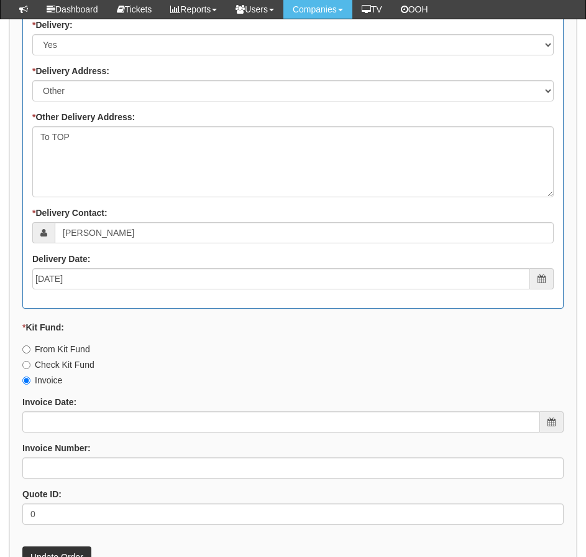
scroll to position [1387, 0]
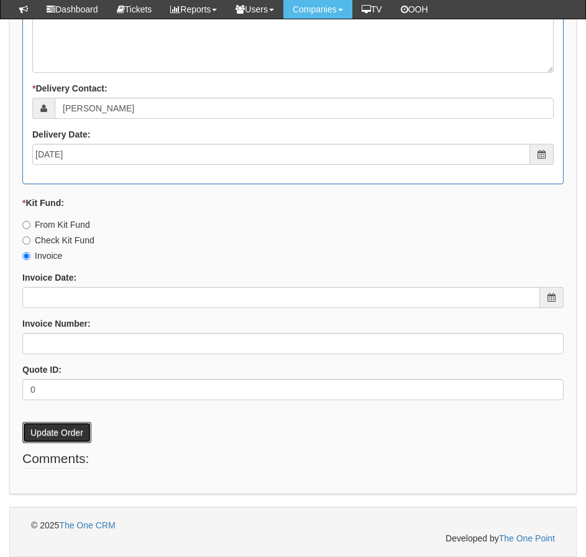
drag, startPoint x: 81, startPoint y: 430, endPoint x: 66, endPoint y: 364, distance: 67.6
click at [80, 430] on button "Update Order" at bounding box center [56, 432] width 69 height 21
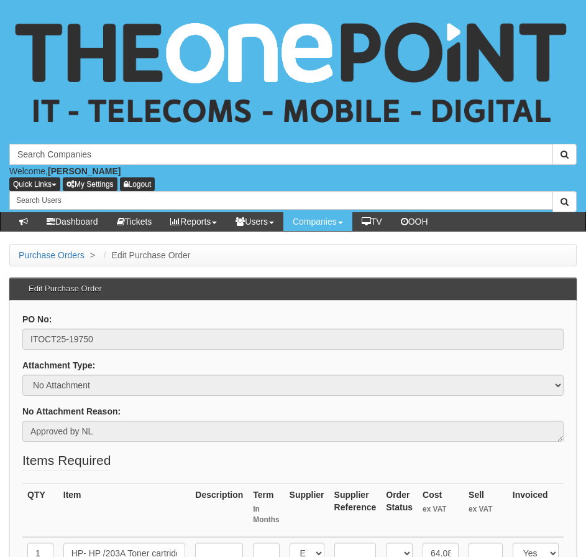
scroll to position [1418, 0]
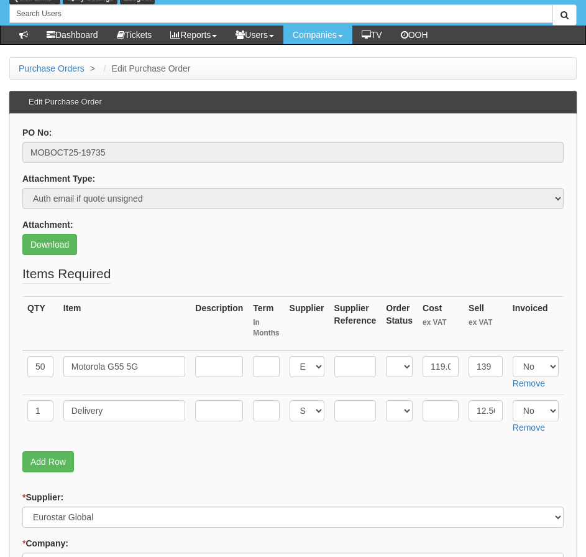
scroll to position [185, 0]
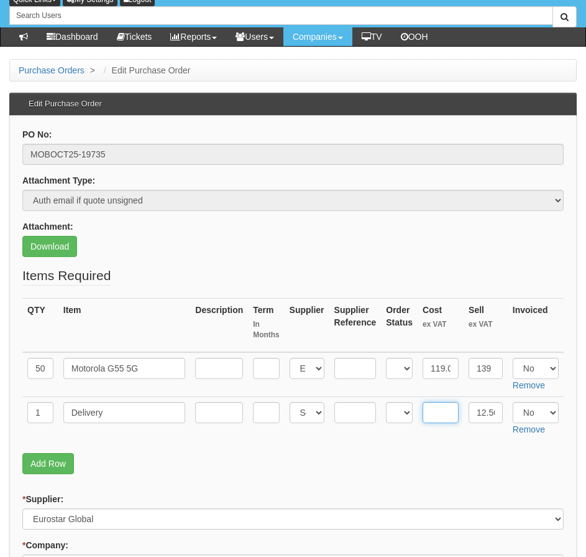
click at [443, 408] on input "text" at bounding box center [441, 412] width 36 height 21
type input "6.5"
click at [524, 367] on select "Select Yes No N/A" at bounding box center [536, 368] width 46 height 21
select select "Yes"
click at [513, 358] on select "Select Yes No N/A" at bounding box center [536, 368] width 46 height 21
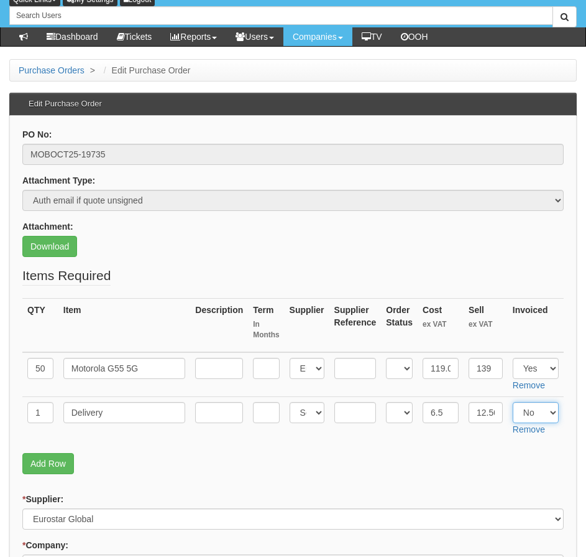
click at [530, 414] on select "Select Yes No N/A" at bounding box center [536, 412] width 46 height 21
select select "Yes"
click at [513, 402] on select "Select Yes No N/A" at bounding box center [536, 412] width 46 height 21
click at [507, 455] on p "Add Row" at bounding box center [293, 463] width 542 height 21
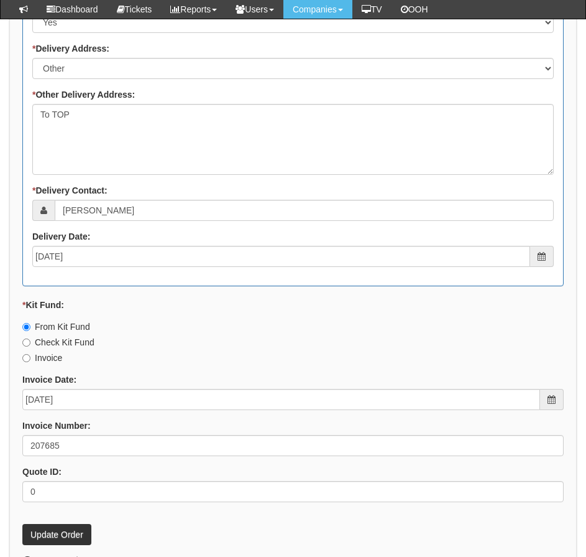
scroll to position [1298, 0]
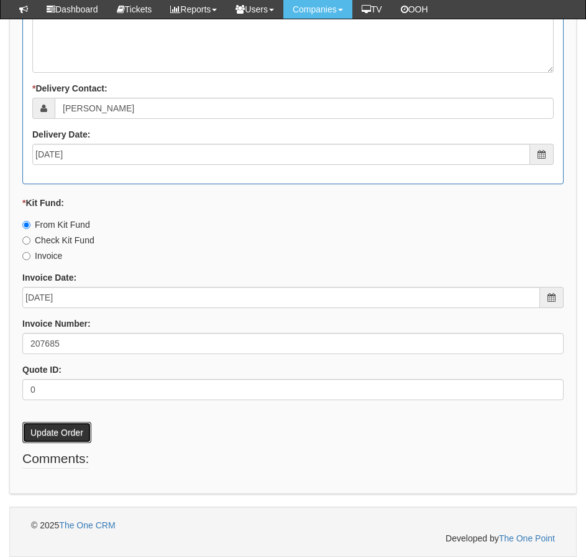
click at [62, 435] on button "Update Order" at bounding box center [56, 432] width 69 height 21
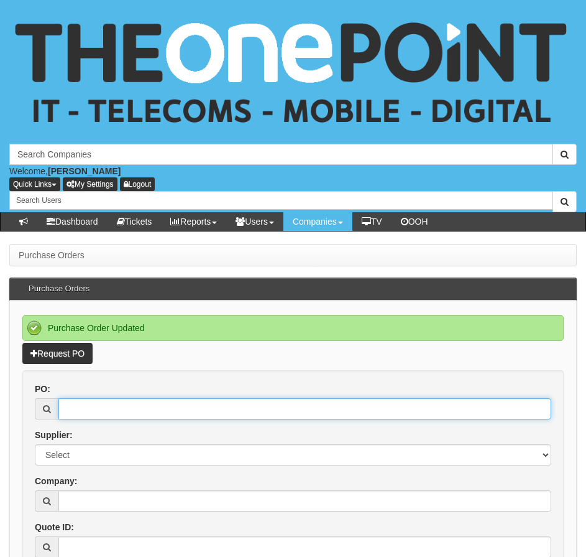
click at [145, 418] on input "PO:" at bounding box center [304, 408] width 493 height 21
type input "19709"
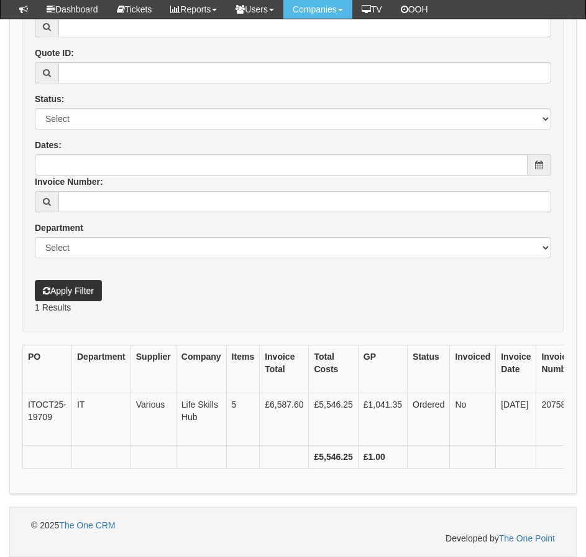
scroll to position [0, 280]
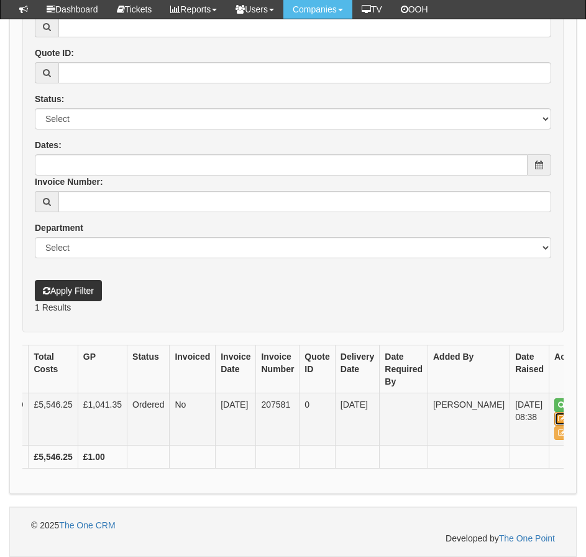
click at [555, 412] on link "Edit" at bounding box center [569, 419] width 28 height 14
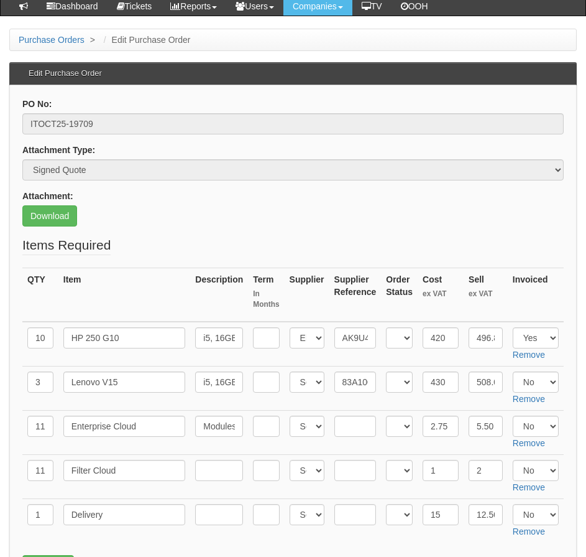
scroll to position [247, 0]
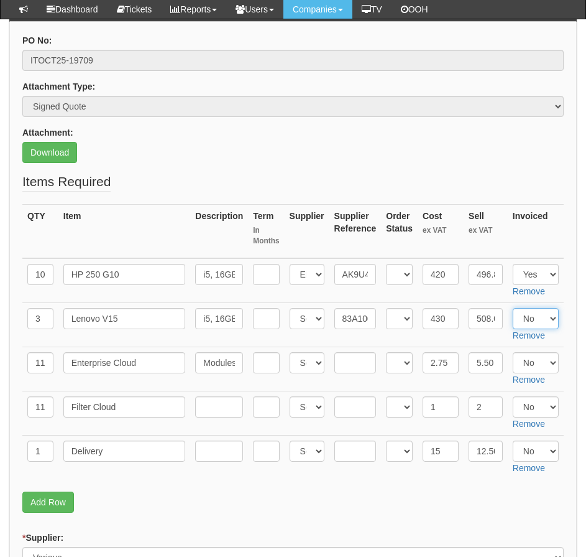
click at [525, 316] on select "Select Yes No N/A" at bounding box center [536, 318] width 46 height 21
select select "Yes"
click at [513, 308] on select "Select Yes No N/A" at bounding box center [536, 318] width 46 height 21
click at [307, 159] on p "Download" at bounding box center [293, 152] width 542 height 21
drag, startPoint x: 438, startPoint y: 451, endPoint x: 428, endPoint y: 453, distance: 10.1
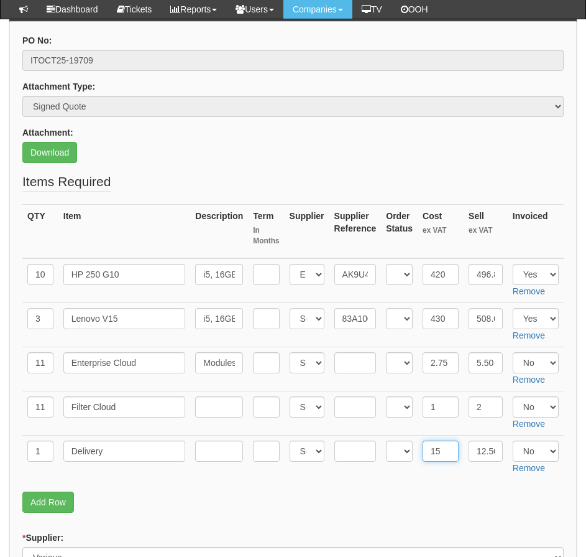
click at [428, 453] on input "15" at bounding box center [441, 450] width 36 height 21
click at [537, 446] on select "Select Yes No N/A" at bounding box center [536, 450] width 46 height 21
select select "Yes"
click at [513, 440] on select "Select Yes No N/A" at bounding box center [536, 450] width 46 height 21
click at [487, 490] on fieldset "Items Required QTY Item Description Term In Months Supplier Supplier Reference …" at bounding box center [293, 345] width 542 height 346
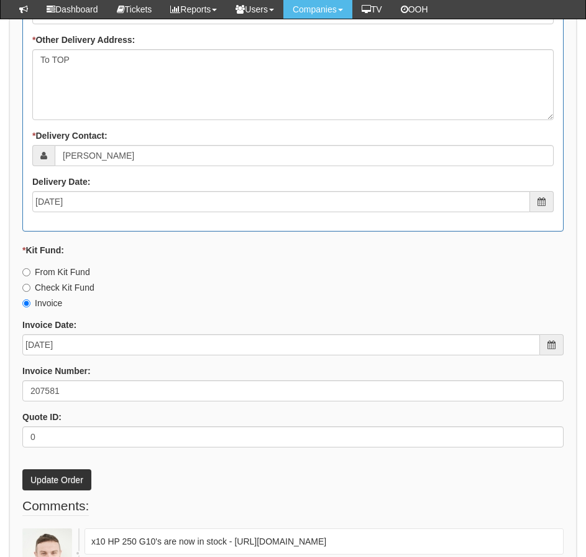
scroll to position [1556, 0]
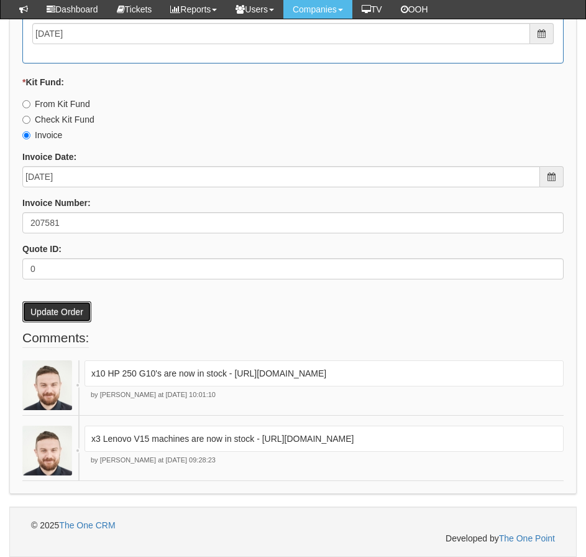
click at [65, 301] on button "Update Order" at bounding box center [56, 311] width 69 height 21
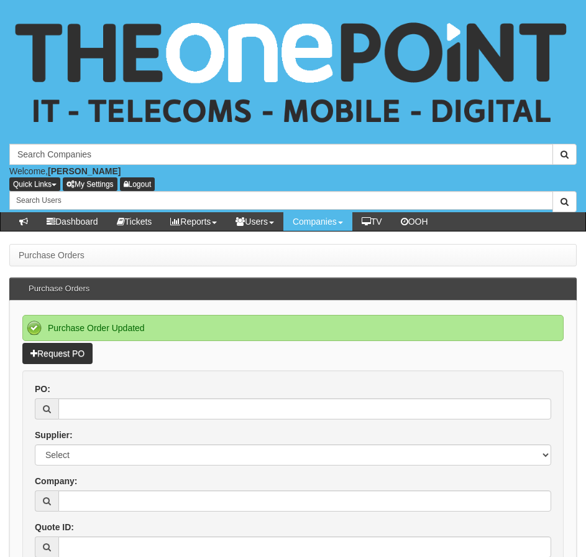
drag, startPoint x: 158, startPoint y: 423, endPoint x: 169, endPoint y: 417, distance: 12.3
click at [158, 423] on div "PO: Supplier: Select 123 [DOMAIN_NAME] 1Password 3 4Gon [PERSON_NAME] Electric …" at bounding box center [292, 446] width 535 height 129
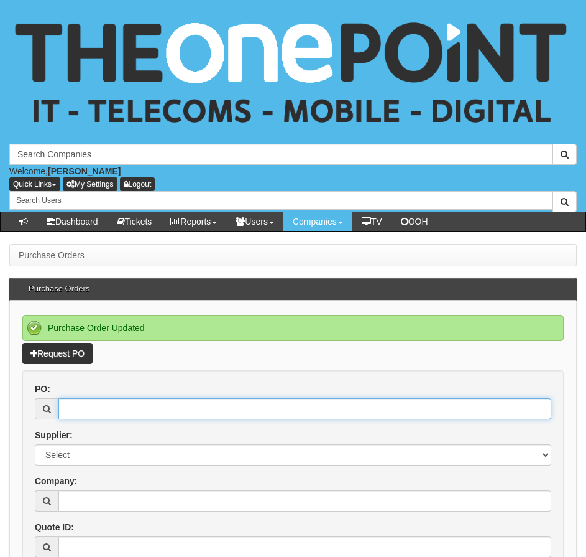
click at [169, 417] on input "PO:" at bounding box center [304, 408] width 493 height 21
type input "19734"
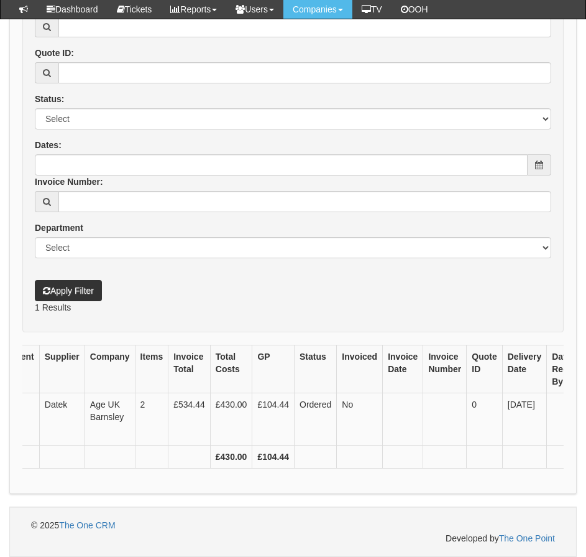
scroll to position [0, 259]
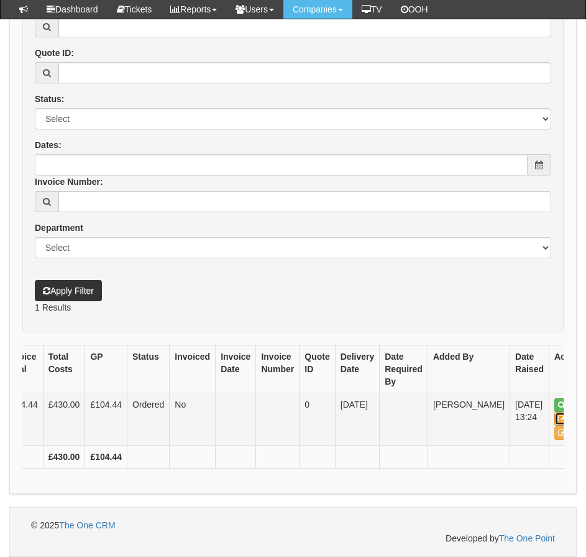
click at [555, 413] on link "Edit" at bounding box center [569, 419] width 28 height 14
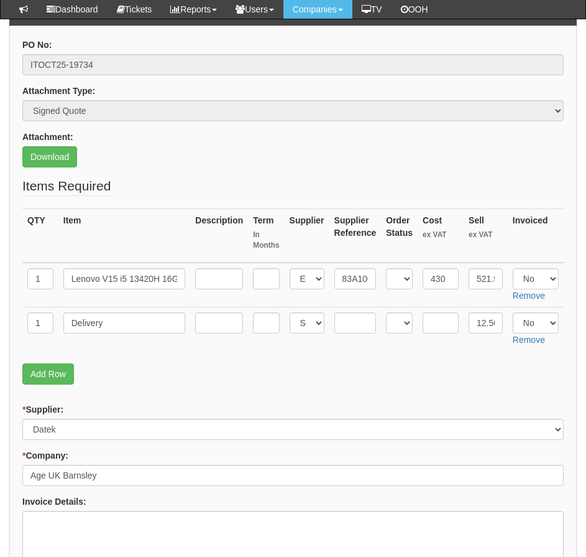
scroll to position [247, 0]
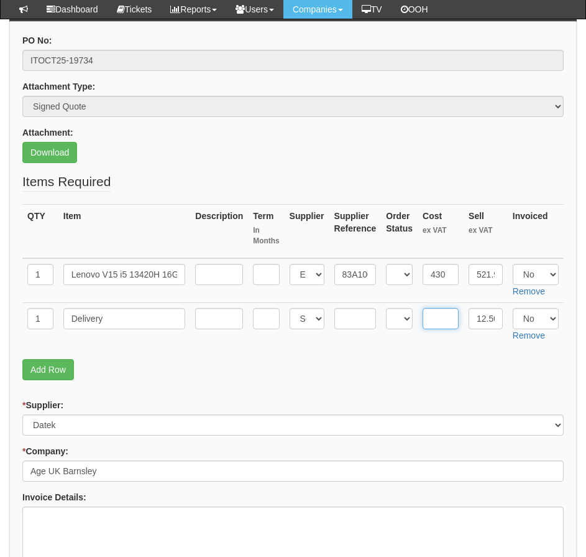
click at [435, 308] on input "text" at bounding box center [441, 318] width 36 height 21
type input "8.33"
click at [520, 273] on select "Select Yes No N/A" at bounding box center [536, 274] width 46 height 21
select select "Yes"
click at [513, 264] on select "Select Yes No N/A" at bounding box center [536, 274] width 46 height 21
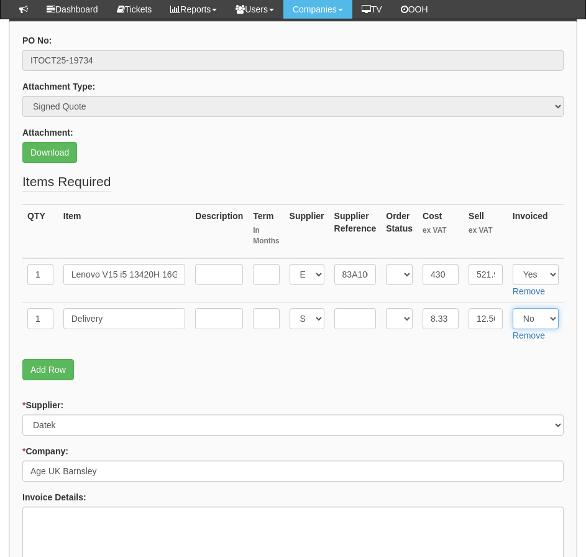
click at [520, 316] on select "Select Yes No N/A" at bounding box center [536, 318] width 46 height 21
select select "Yes"
click at [513, 308] on select "Select Yes No N/A" at bounding box center [536, 318] width 46 height 21
click at [433, 371] on p "Add Row" at bounding box center [293, 369] width 542 height 21
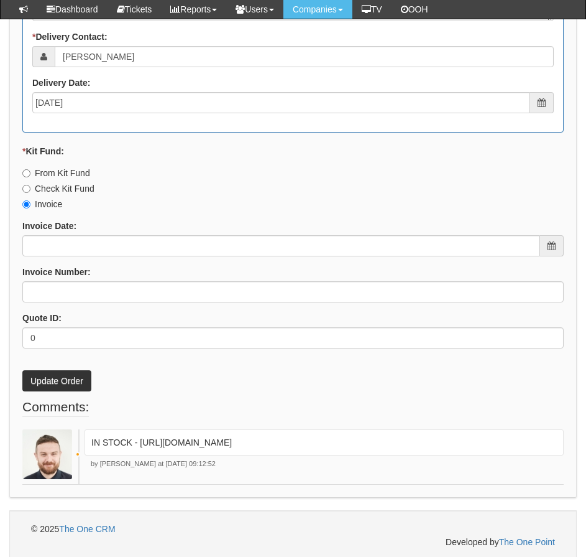
scroll to position [1356, 0]
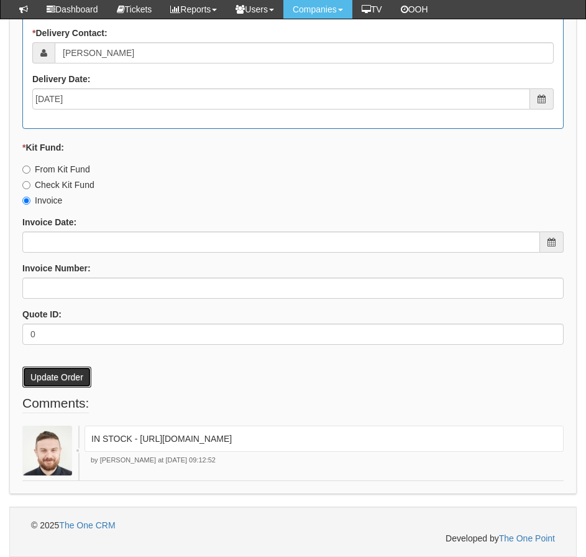
click at [85, 382] on button "Update Order" at bounding box center [56, 376] width 69 height 21
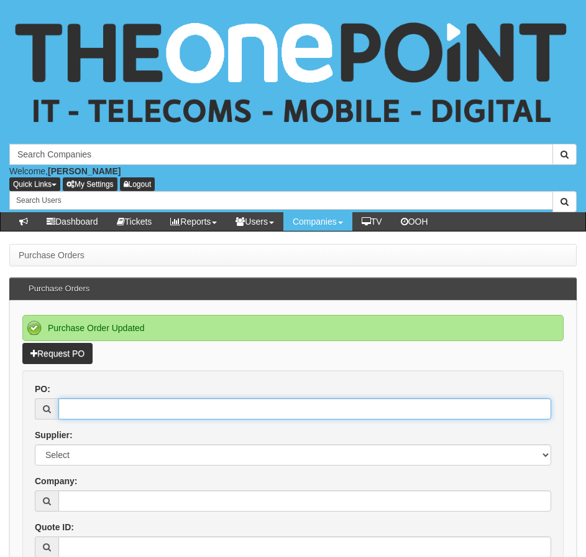
click at [98, 412] on input "PO:" at bounding box center [304, 408] width 493 height 21
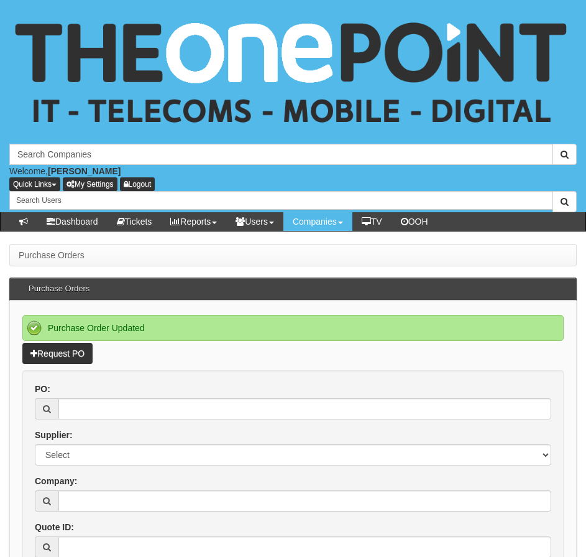
click at [104, 433] on div "Supplier: Select 123 [DOMAIN_NAME] 1Password 3 4Gon [PERSON_NAME] Electric Ltd …" at bounding box center [293, 446] width 517 height 37
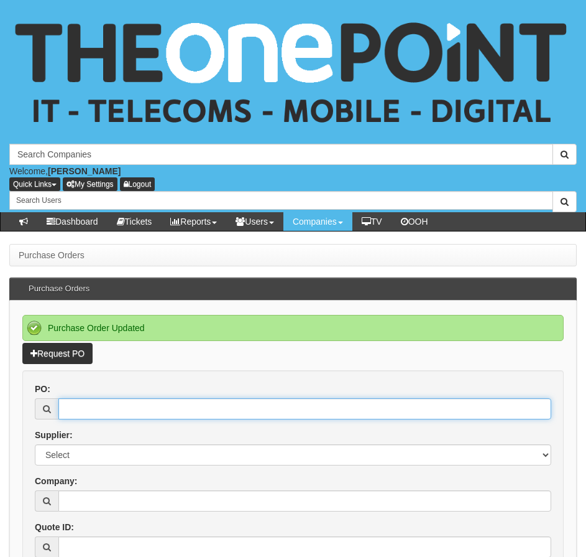
click at [111, 408] on input "PO:" at bounding box center [304, 408] width 493 height 21
type input "19667"
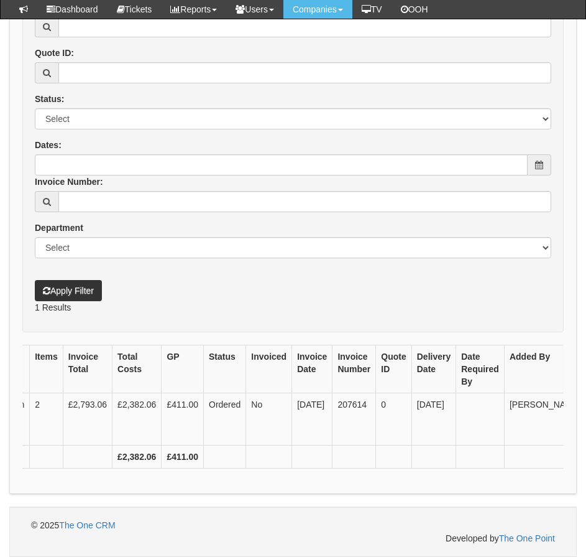
scroll to position [0, 279]
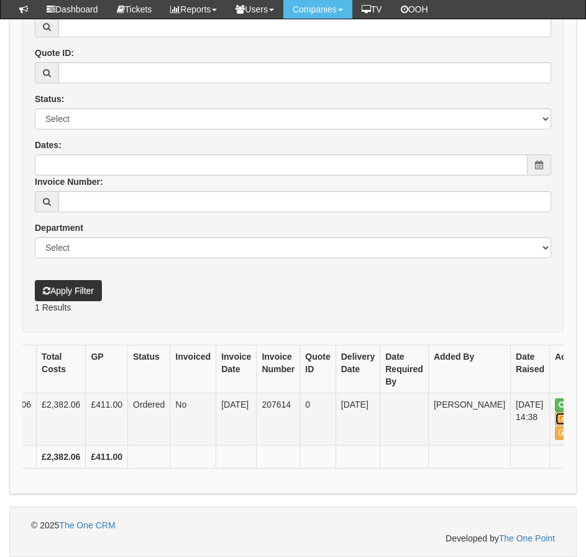
click at [555, 412] on link "Edit" at bounding box center [569, 419] width 28 height 14
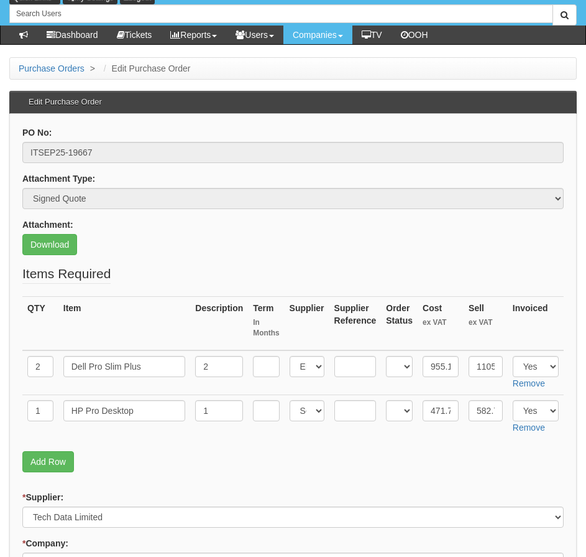
scroll to position [185, 0]
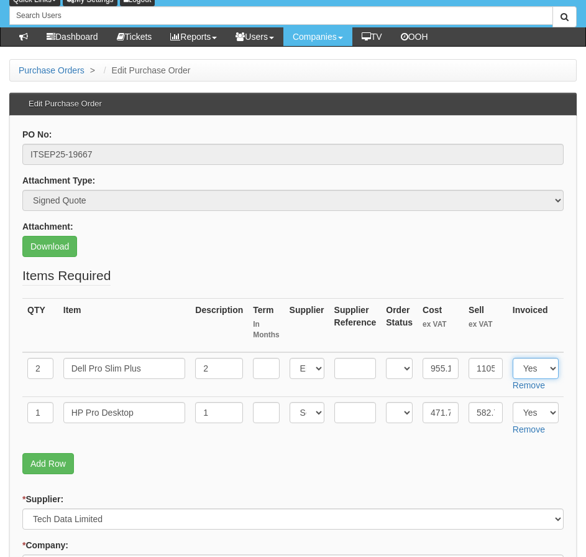
click at [532, 366] on select "Select Yes No N/A" at bounding box center [536, 368] width 46 height 21
click at [513, 358] on select "Select Yes No N/A" at bounding box center [536, 368] width 46 height 21
click at [379, 466] on p "Add Row" at bounding box center [293, 463] width 542 height 21
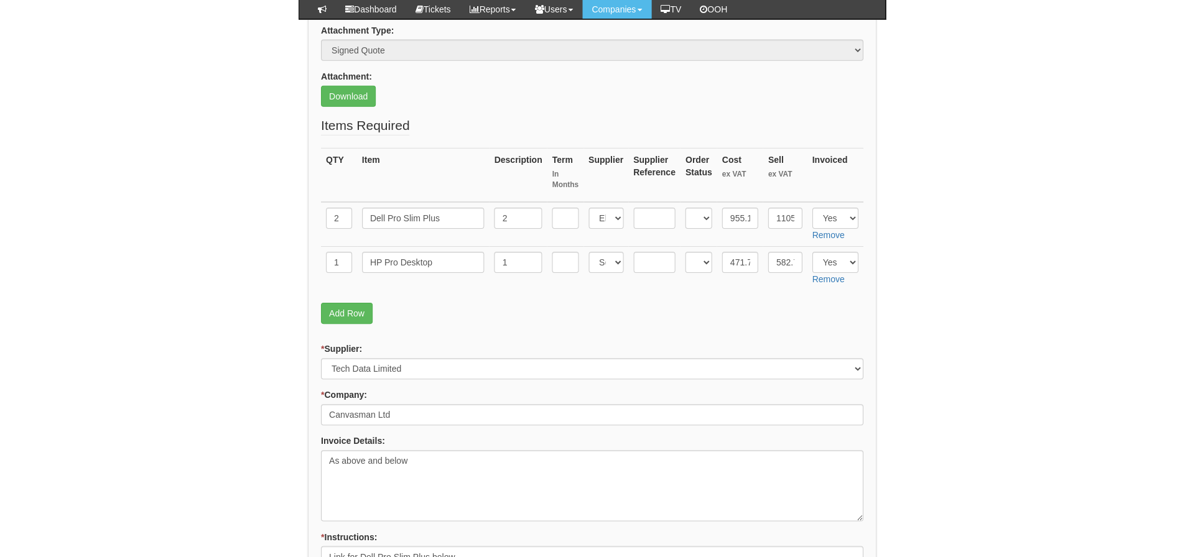
scroll to position [307, 0]
